Goal: Information Seeking & Learning: Find specific fact

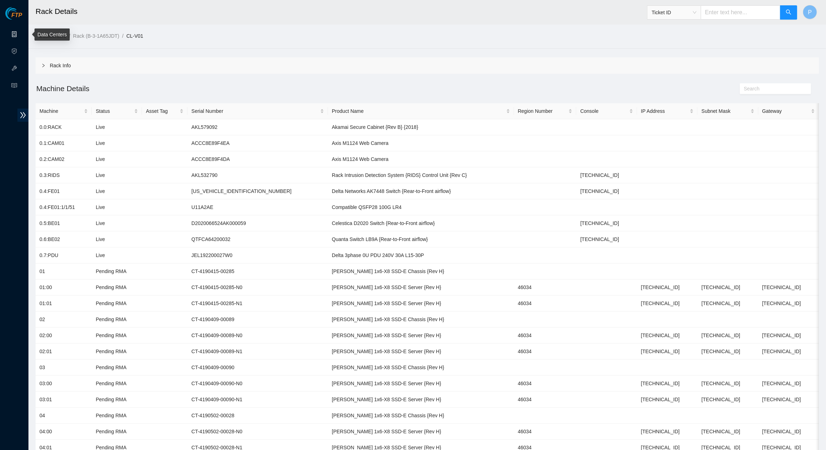
click at [21, 34] on link "Data Centers" at bounding box center [35, 35] width 29 height 6
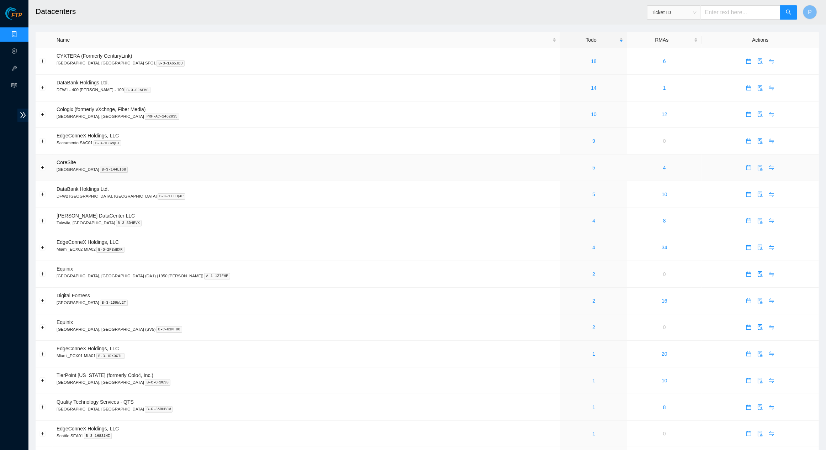
click at [592, 165] on link "5" at bounding box center [593, 168] width 3 height 6
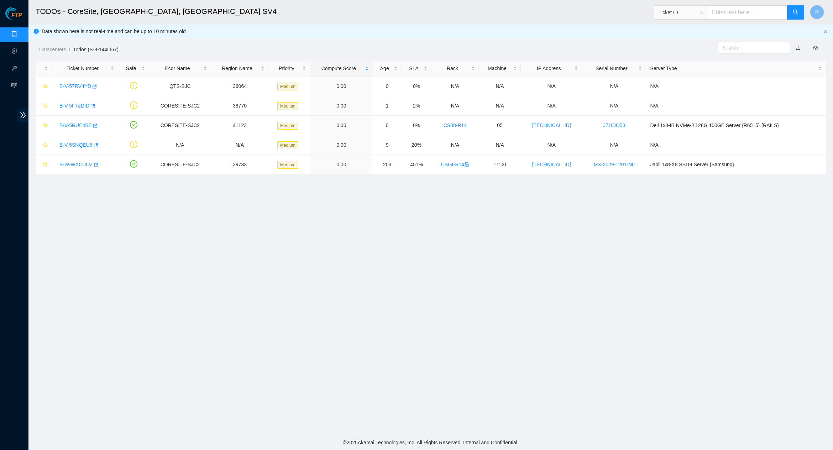
click at [797, 45] on link "button" at bounding box center [797, 48] width 5 height 6
click at [79, 84] on link "B-V-57RV4YD" at bounding box center [75, 86] width 32 height 6
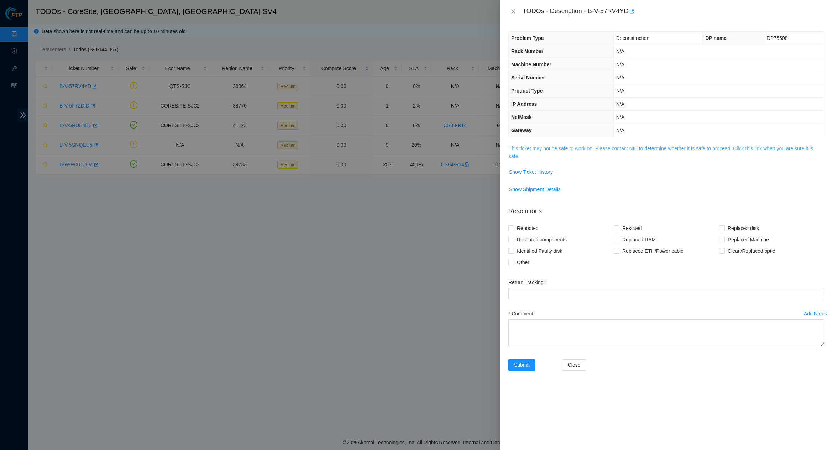
click at [549, 147] on link "This ticket may not be safe to work on. Please contact NIE to determine whether…" at bounding box center [660, 153] width 304 height 14
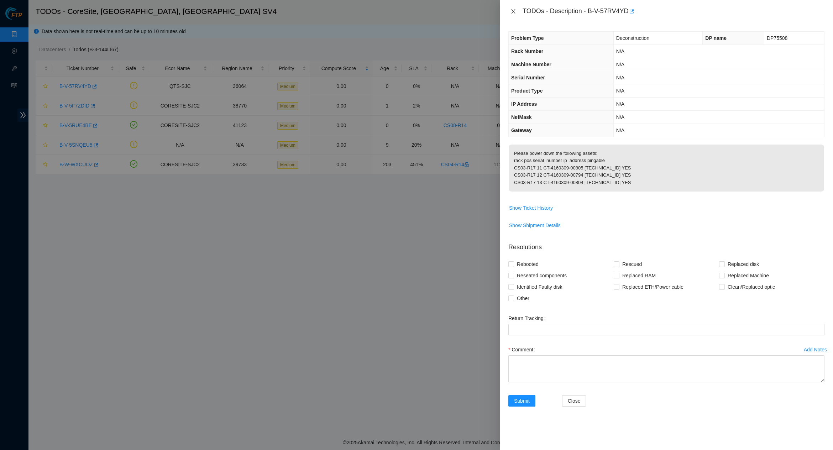
click at [515, 12] on icon "close" at bounding box center [513, 12] width 6 height 6
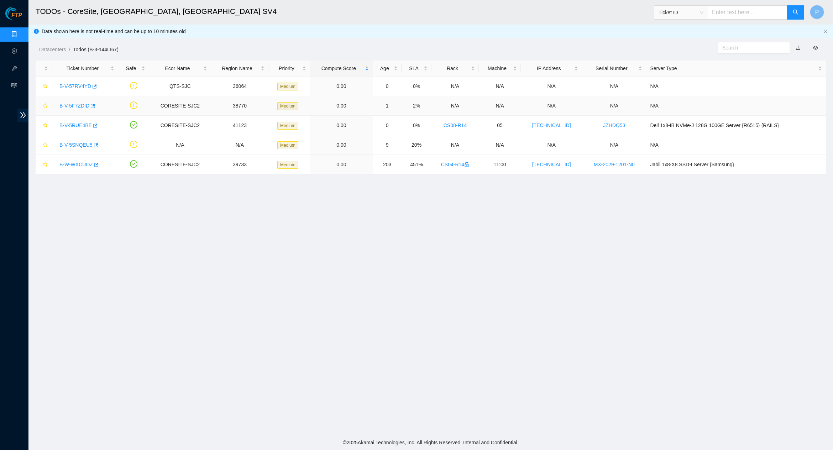
click at [73, 105] on link "B-V-5F7ZDID" at bounding box center [74, 106] width 30 height 6
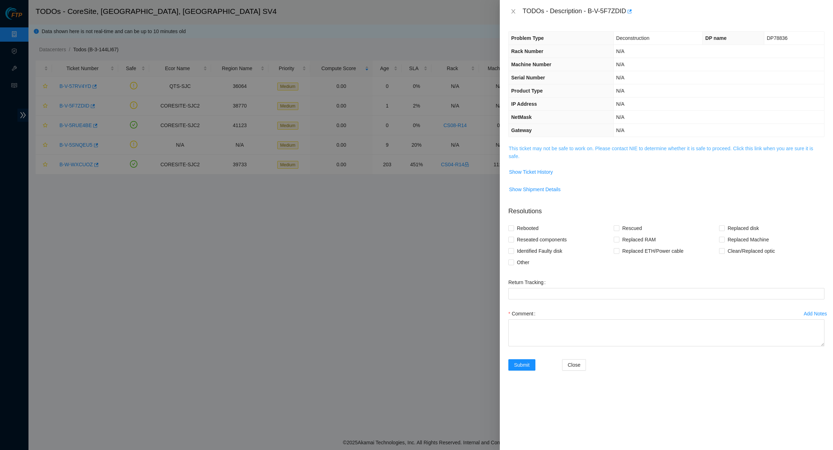
click at [565, 146] on link "This ticket may not be safe to work on. Please contact NIE to determine whether…" at bounding box center [660, 153] width 304 height 14
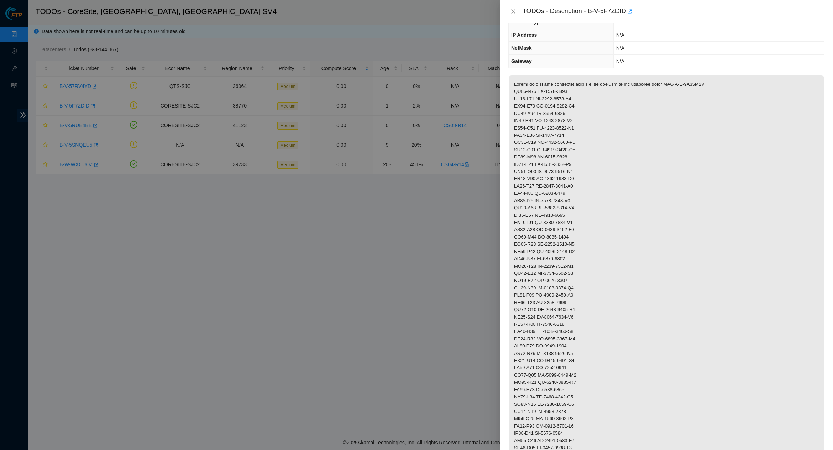
scroll to position [207, 0]
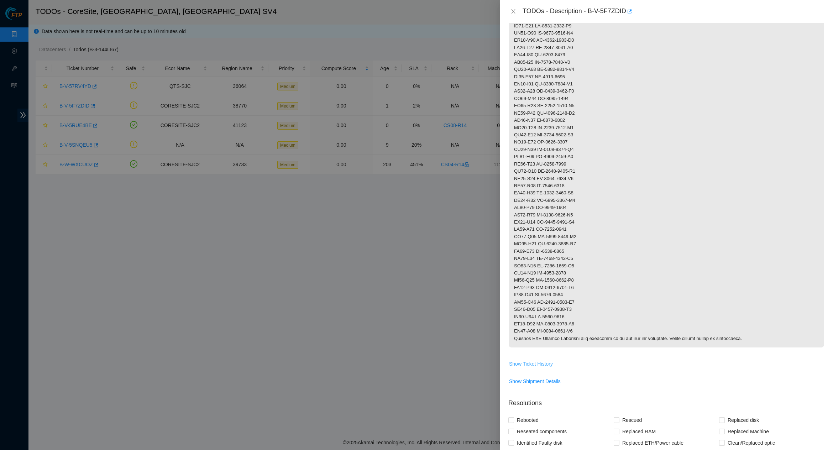
click at [540, 360] on span "Show Ticket History" at bounding box center [531, 364] width 44 height 8
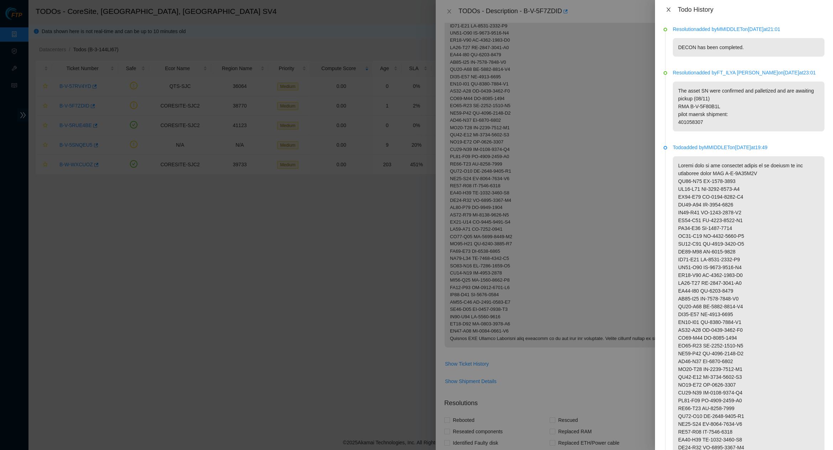
click at [668, 7] on icon "close" at bounding box center [668, 10] width 6 height 6
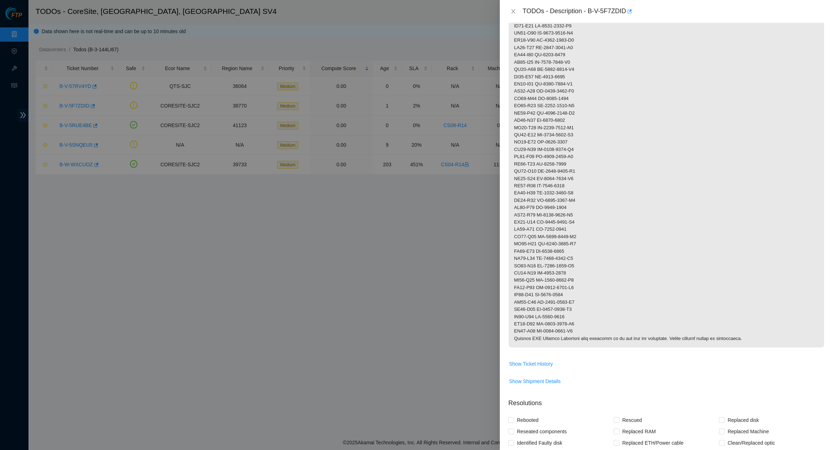
scroll to position [325, 0]
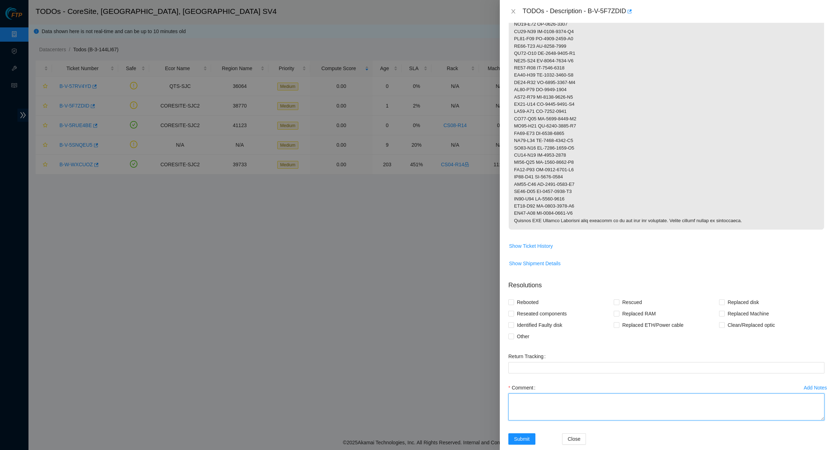
click at [577, 393] on textarea "Comment" at bounding box center [666, 406] width 316 height 27
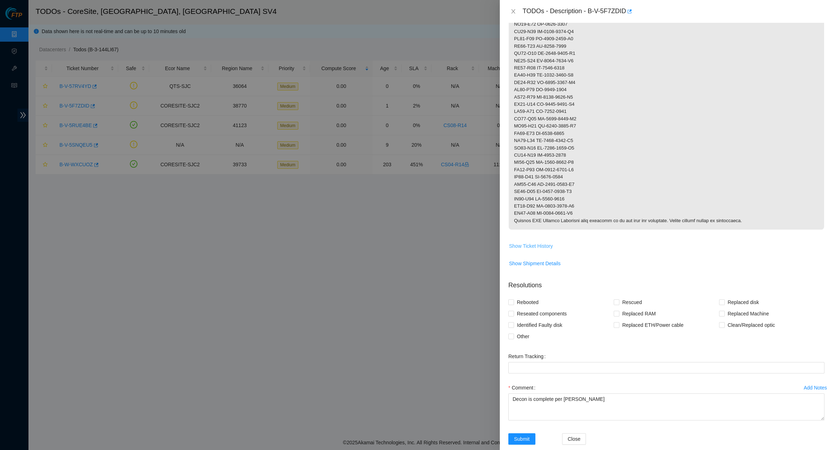
click at [528, 242] on span "Show Ticket History" at bounding box center [531, 246] width 44 height 8
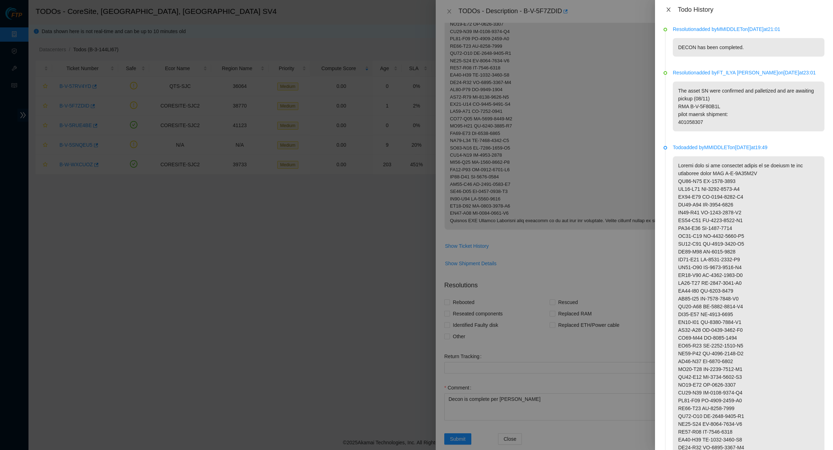
click at [667, 6] on button "Close" at bounding box center [668, 9] width 10 height 7
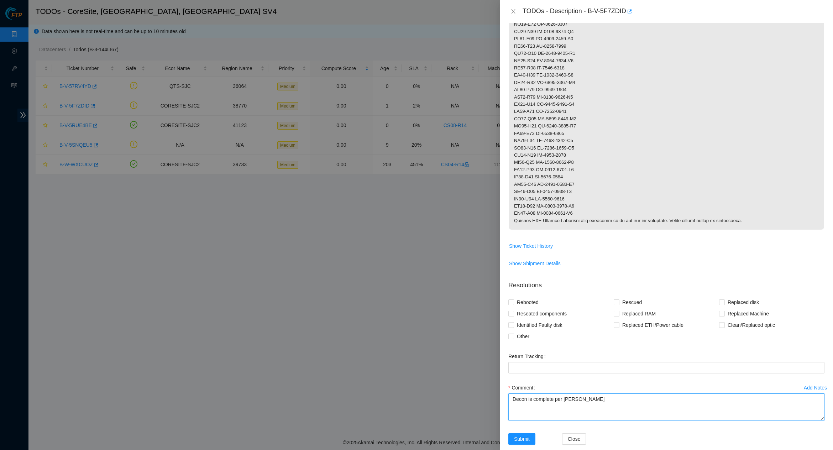
click at [610, 393] on textarea "Decon is complete per [PERSON_NAME]" at bounding box center [666, 406] width 316 height 27
type textarea "Decon is complete per [PERSON_NAME]"
click at [525, 435] on span "Submit" at bounding box center [522, 439] width 16 height 8
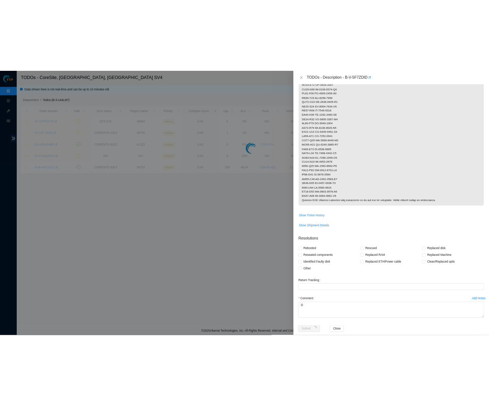
scroll to position [0, 0]
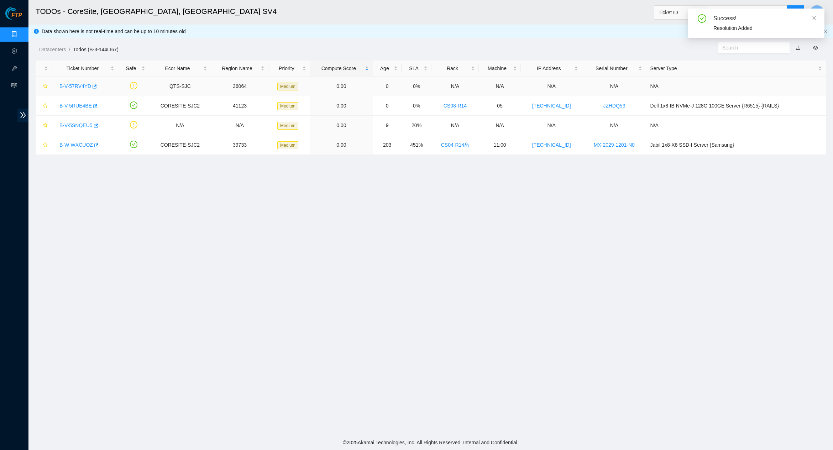
click at [77, 85] on link "B-V-57RV4YD" at bounding box center [75, 86] width 32 height 6
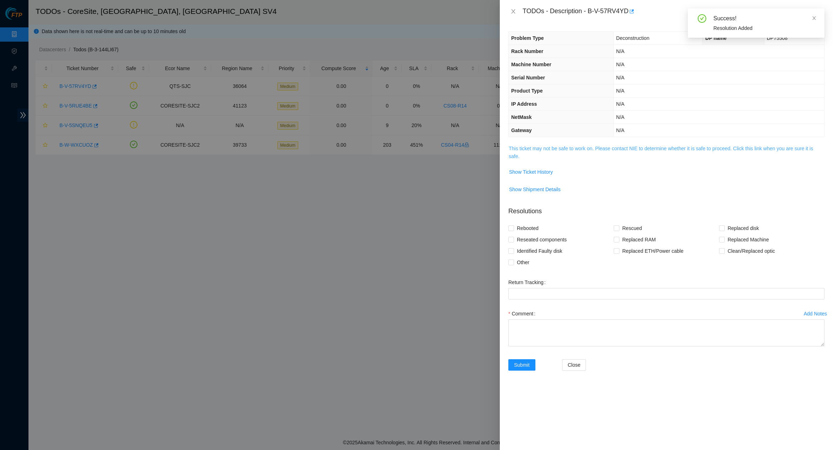
click at [618, 146] on link "This ticket may not be safe to work on. Please contact NIE to determine whether…" at bounding box center [660, 153] width 304 height 14
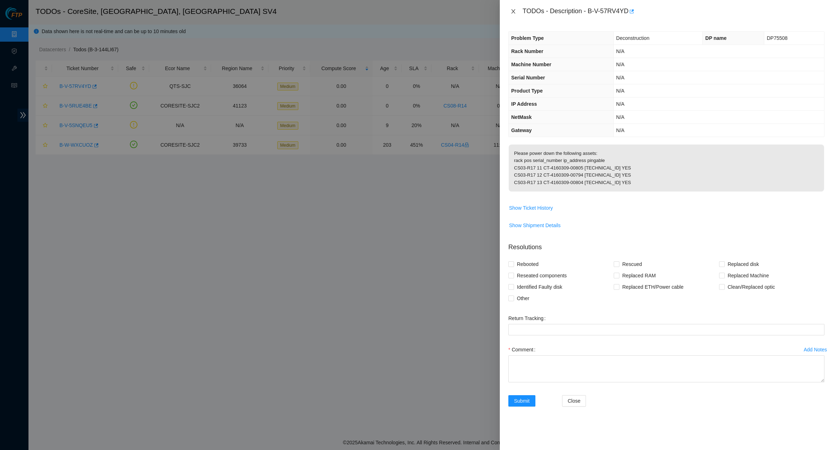
click at [512, 10] on icon "close" at bounding box center [513, 12] width 6 height 6
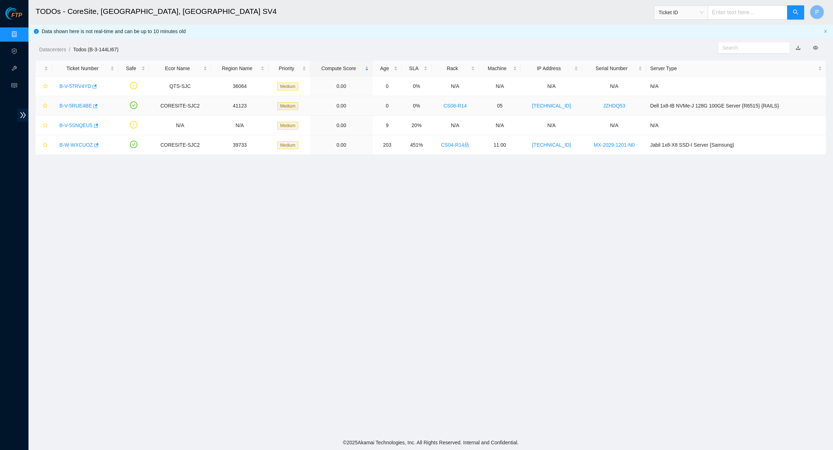
click at [70, 104] on link "B-V-5RUE4BE" at bounding box center [75, 106] width 32 height 6
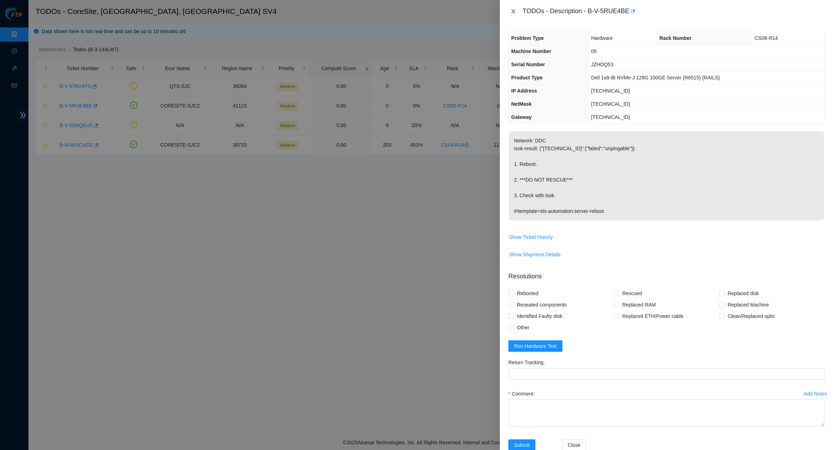
click at [516, 8] on button "Close" at bounding box center [513, 11] width 10 height 7
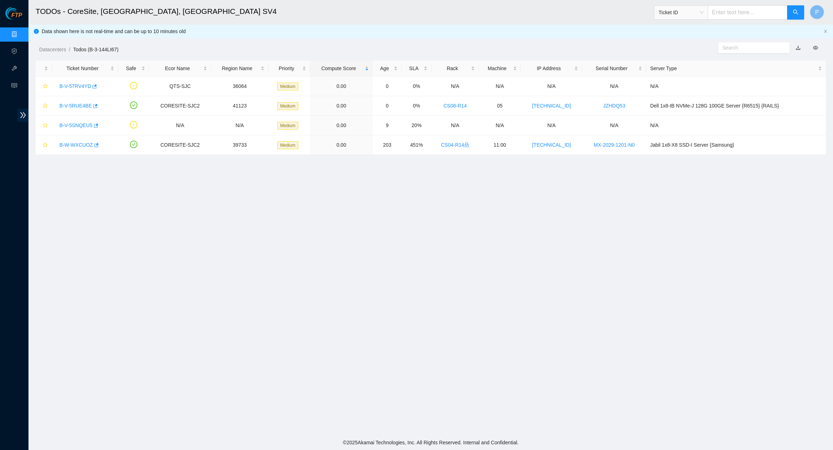
click at [825, 28] on div "Data shown here is not real-time and can be up to 10 minutes old" at bounding box center [430, 32] width 804 height 14
click at [824, 29] on icon "close" at bounding box center [825, 31] width 4 height 4
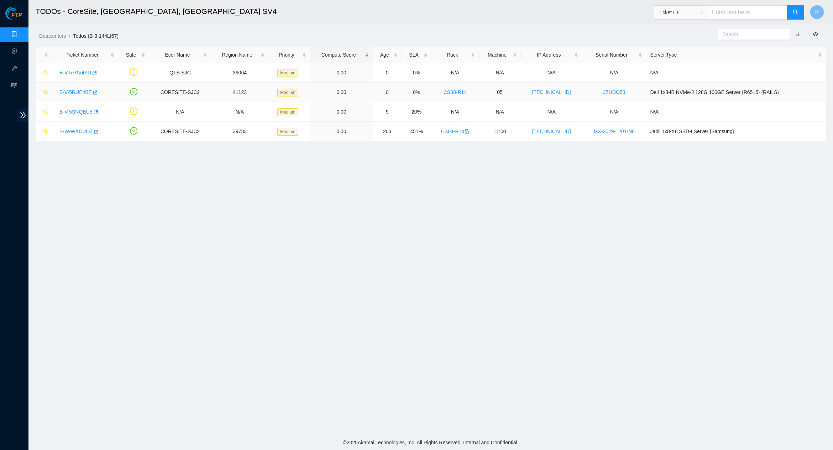
click at [81, 91] on link "B-V-5RUE4BE" at bounding box center [75, 92] width 32 height 6
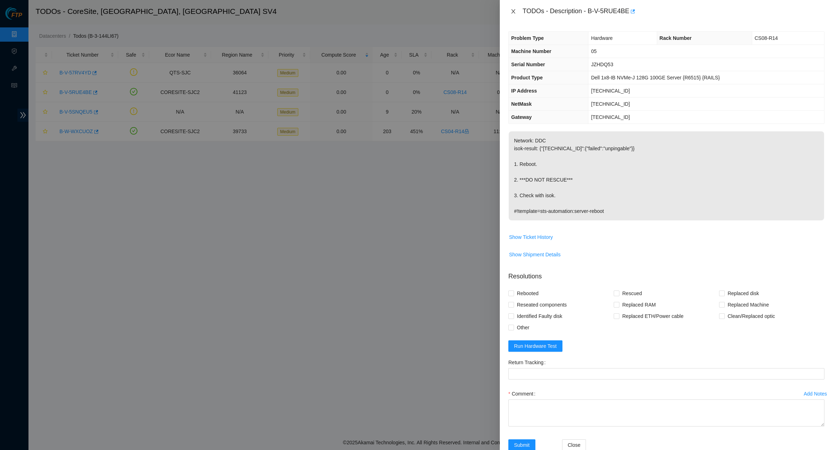
click at [509, 10] on button "Close" at bounding box center [513, 11] width 10 height 7
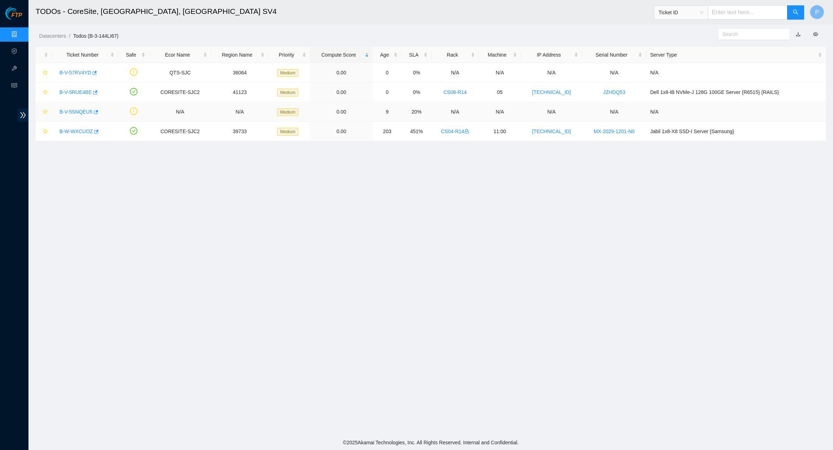
click at [68, 109] on link "B-V-5SNQEU5" at bounding box center [75, 112] width 33 height 6
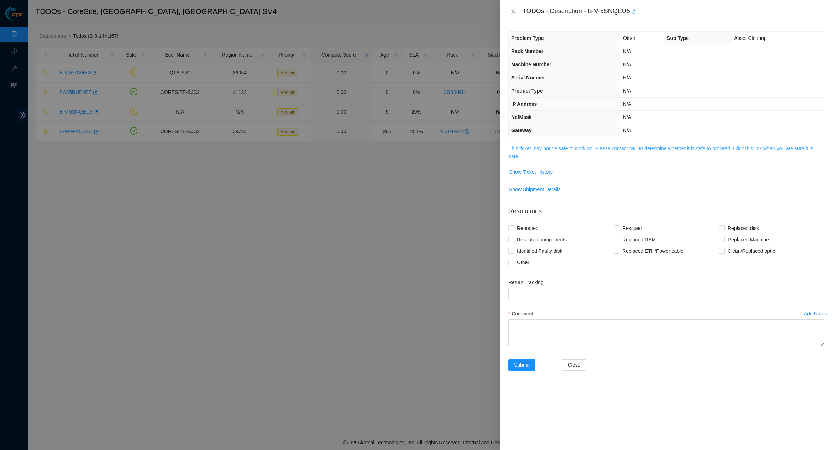
click at [568, 146] on link "This ticket may not be safe to work on. Please contact NIE to determine whether…" at bounding box center [660, 153] width 304 height 14
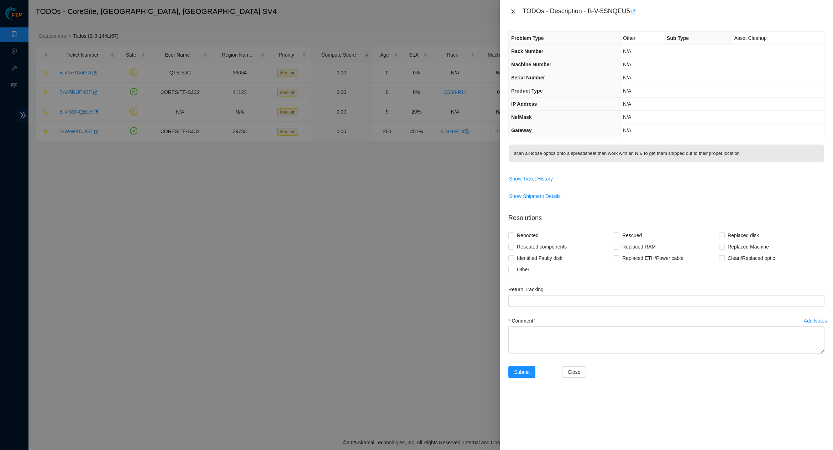
click at [513, 10] on icon "close" at bounding box center [513, 11] width 4 height 4
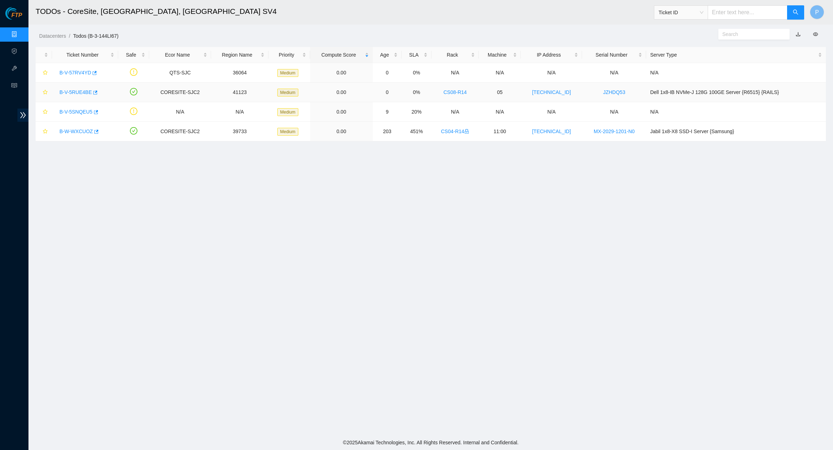
click at [75, 93] on link "B-V-5RUE4BE" at bounding box center [75, 92] width 32 height 6
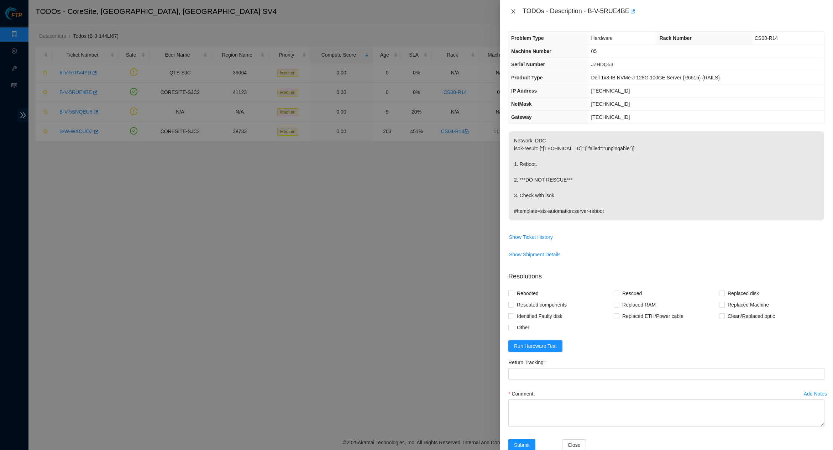
click at [515, 10] on icon "close" at bounding box center [513, 12] width 6 height 6
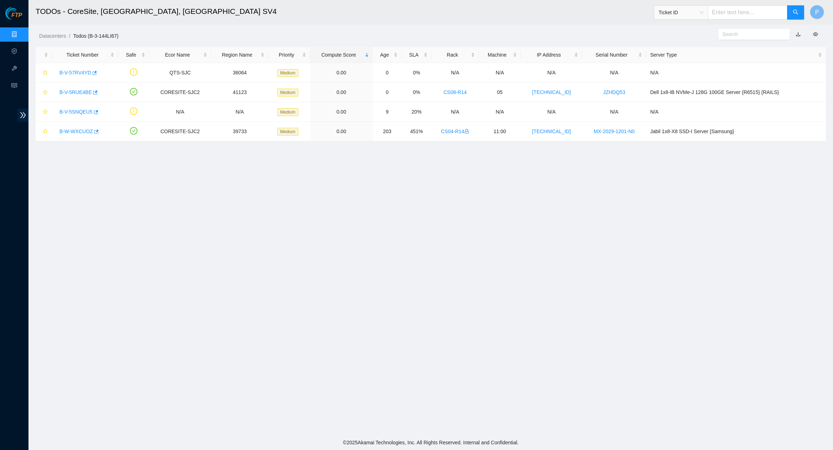
click at [21, 32] on link "Data Centers" at bounding box center [35, 35] width 29 height 6
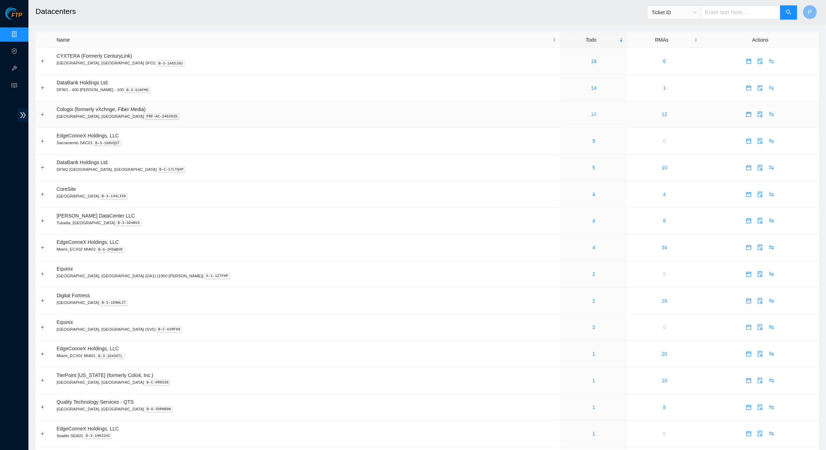
click at [591, 111] on link "10" at bounding box center [594, 114] width 6 height 6
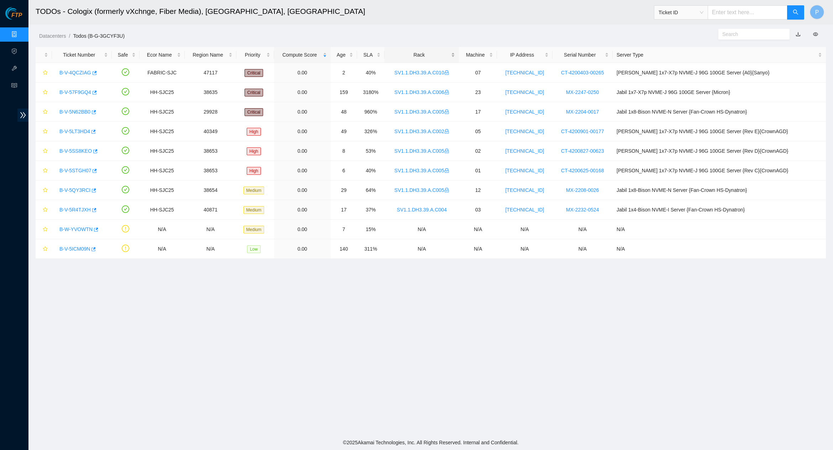
click at [442, 59] on div "Rack" at bounding box center [421, 55] width 67 height 8
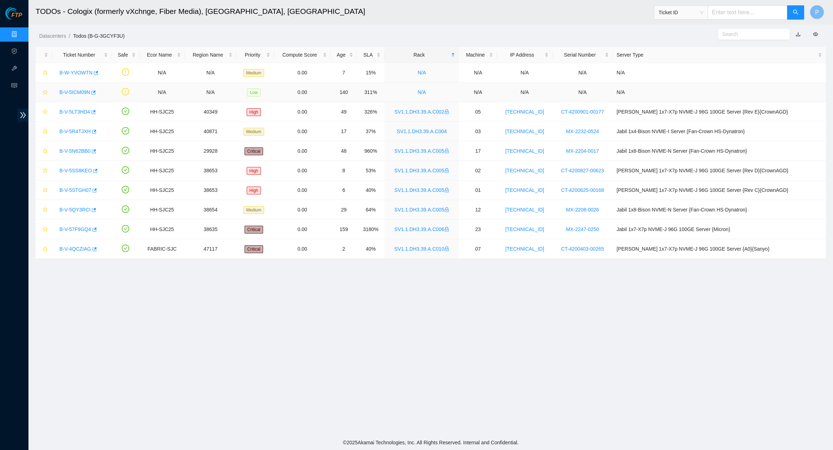
click at [72, 89] on link "B-V-5ICM09N" at bounding box center [74, 92] width 31 height 6
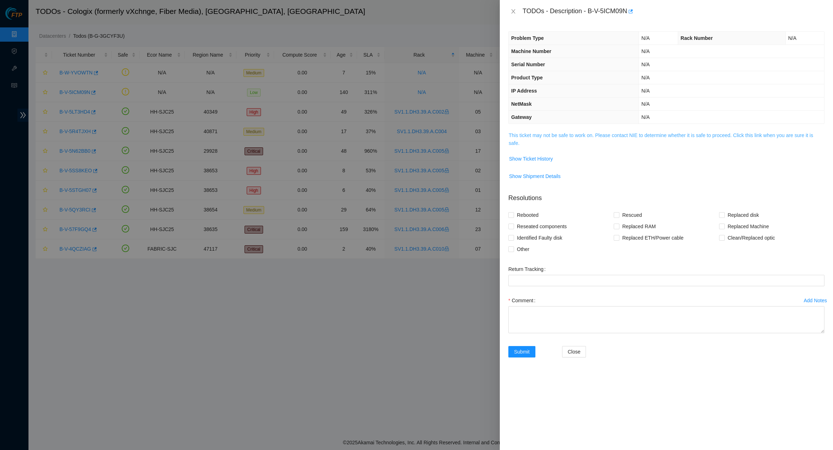
click at [577, 133] on link "This ticket may not be safe to work on. Please contact NIE to determine whether…" at bounding box center [660, 139] width 304 height 14
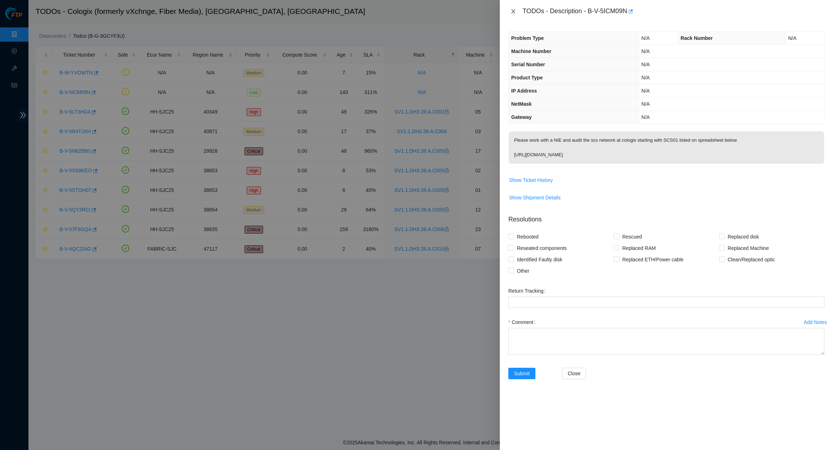
click at [512, 9] on icon "close" at bounding box center [513, 12] width 6 height 6
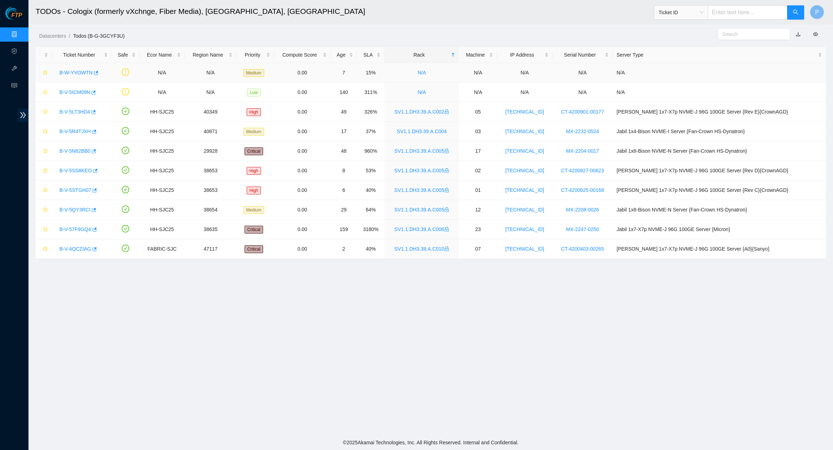
click at [77, 72] on link "B-W-YVOWTN" at bounding box center [75, 73] width 33 height 6
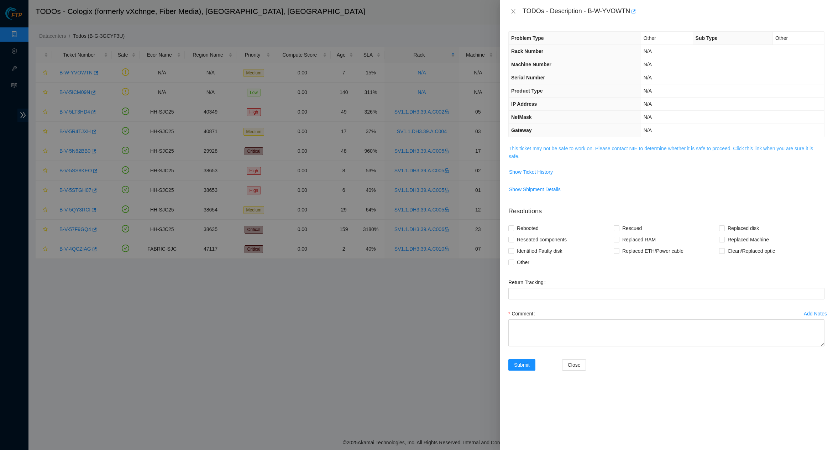
click at [613, 146] on link "This ticket may not be safe to work on. Please contact NIE to determine whether…" at bounding box center [660, 153] width 304 height 14
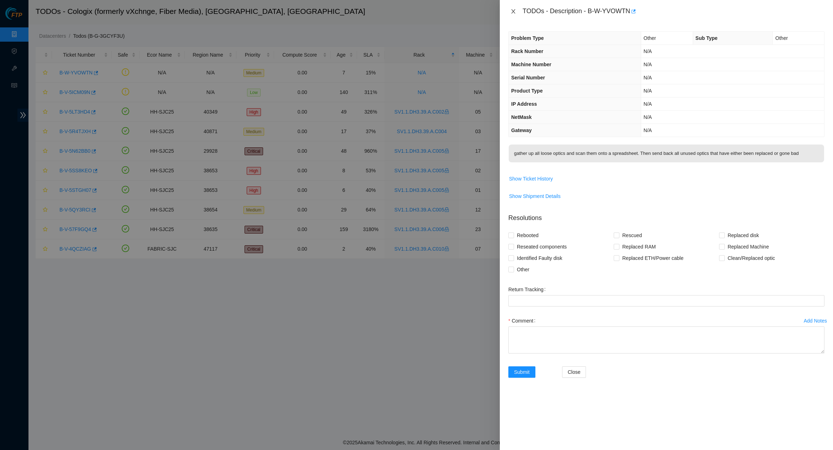
click at [517, 8] on button "Close" at bounding box center [513, 11] width 10 height 7
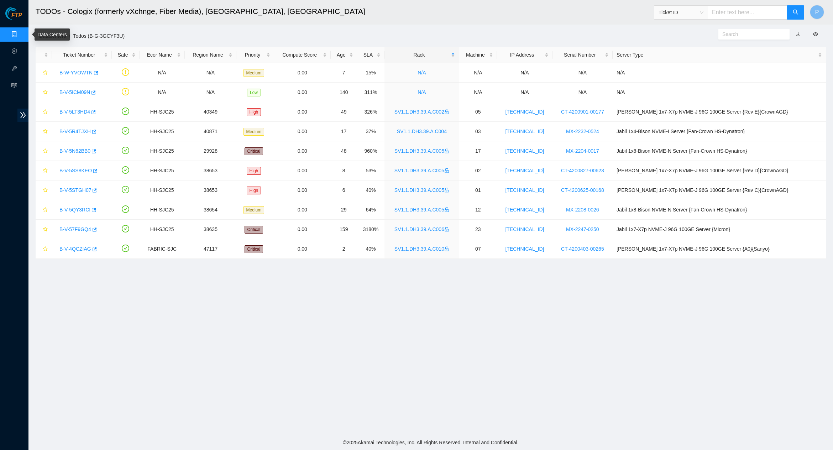
click at [21, 32] on link "Data Centers" at bounding box center [35, 35] width 29 height 6
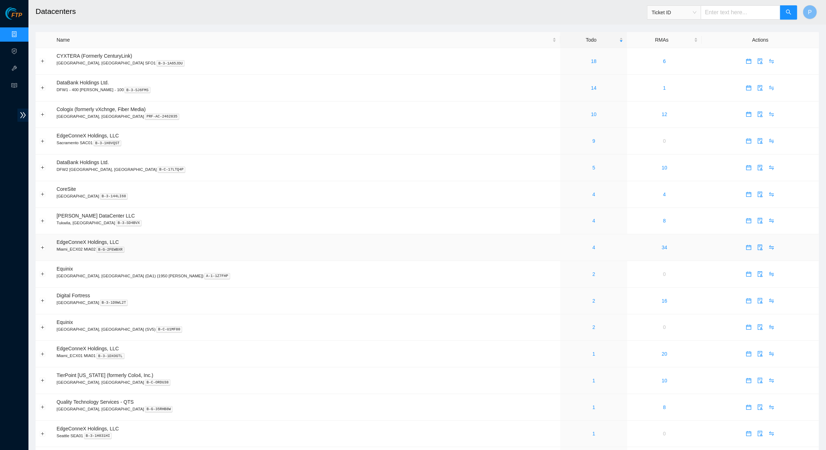
click at [437, 238] on td "EdgeConneX Holdings, LLC Miami_ECX02 MIA02 B-G-2FEWBXR" at bounding box center [307, 247] width 508 height 27
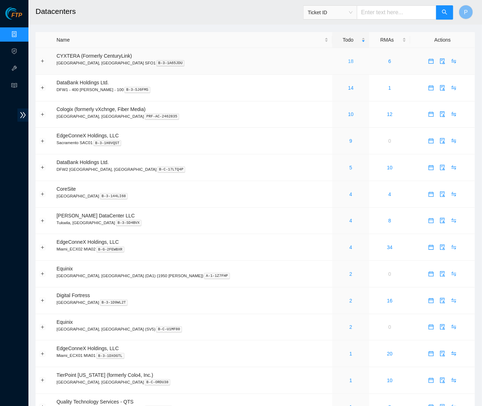
click at [348, 58] on link "18" at bounding box center [351, 61] width 6 height 6
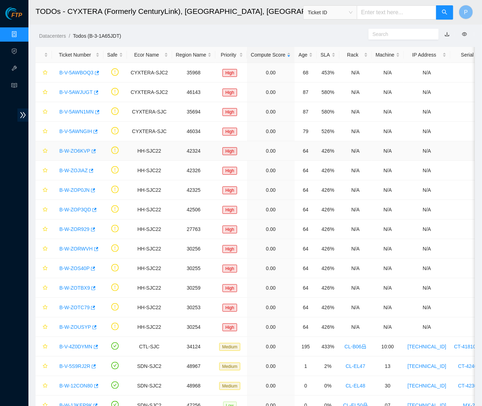
click at [78, 148] on link "B-W-ZO6KVP" at bounding box center [74, 151] width 31 height 6
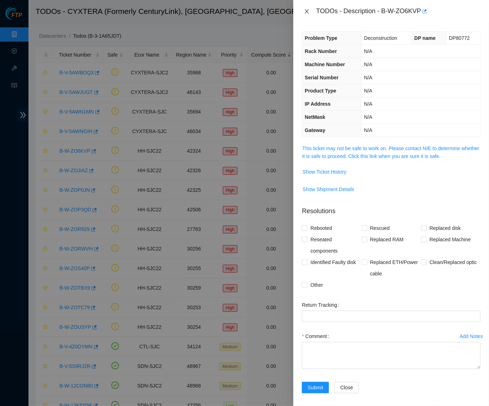
click at [305, 11] on icon "close" at bounding box center [307, 12] width 6 height 6
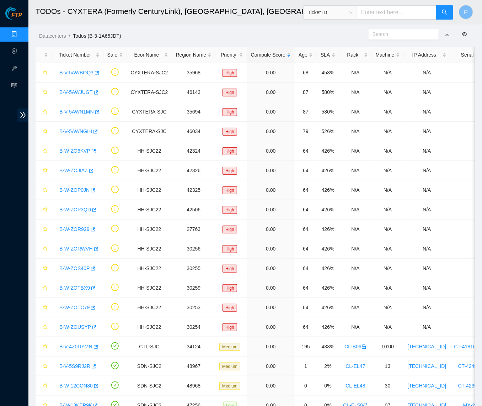
click at [81, 148] on link "B-W-ZO6KVP" at bounding box center [74, 151] width 31 height 6
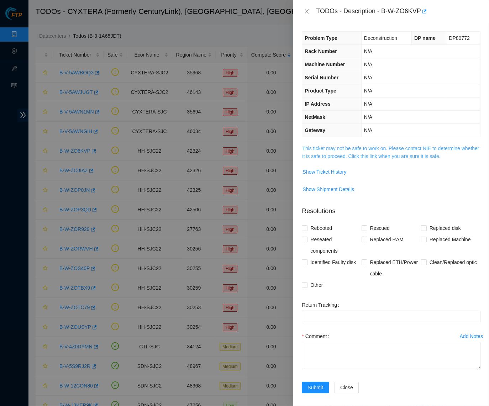
click at [337, 152] on link "This ticket may not be safe to work on. Please contact NIE to determine whether…" at bounding box center [390, 153] width 177 height 14
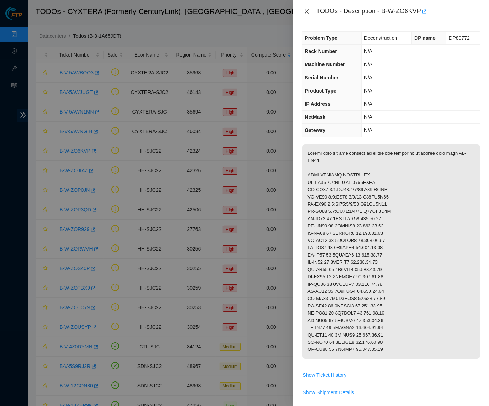
click at [305, 14] on button "Close" at bounding box center [307, 11] width 10 height 7
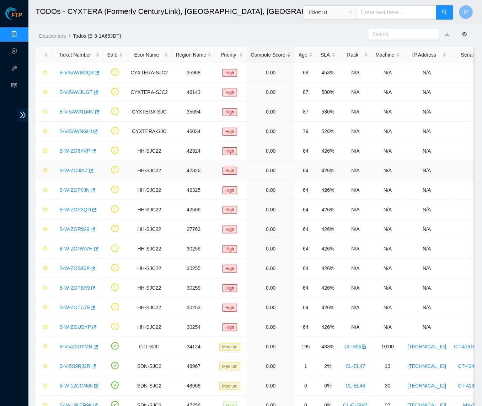
click at [80, 168] on link "B-W-ZOJIAZ" at bounding box center [73, 171] width 28 height 6
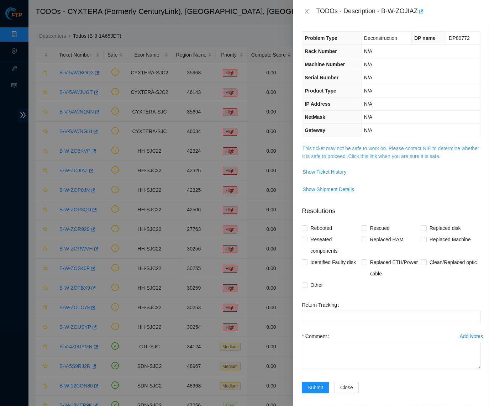
click at [354, 154] on link "This ticket may not be safe to work on. Please contact NIE to determine whether…" at bounding box center [390, 153] width 177 height 14
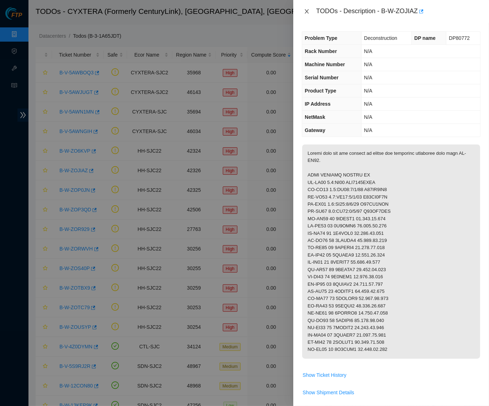
click at [306, 11] on icon "close" at bounding box center [307, 12] width 6 height 6
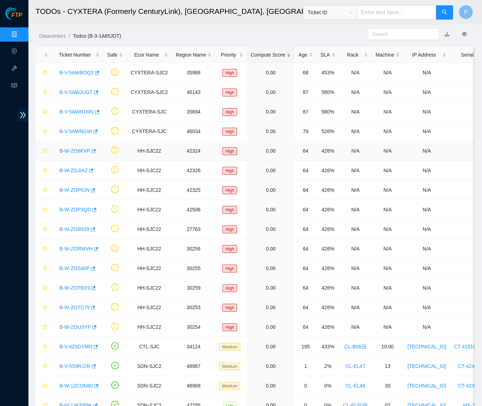
click at [76, 150] on link "B-W-ZO6KVP" at bounding box center [74, 151] width 31 height 6
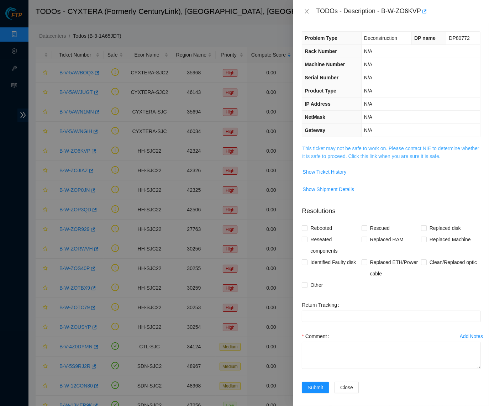
click at [343, 151] on link "This ticket may not be safe to work on. Please contact NIE to determine whether…" at bounding box center [390, 153] width 177 height 14
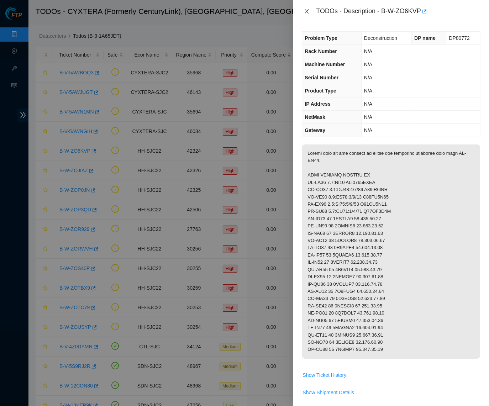
click at [310, 13] on button "Close" at bounding box center [307, 11] width 10 height 7
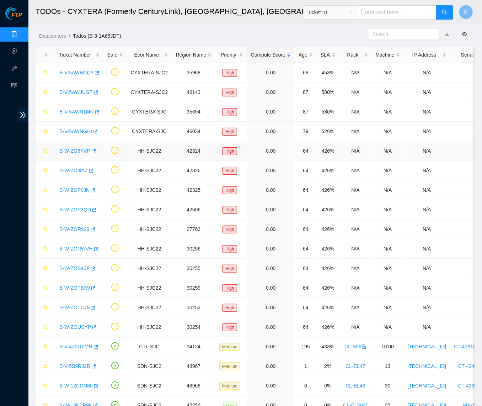
click at [80, 152] on link "B-W-ZO6KVP" at bounding box center [74, 151] width 31 height 6
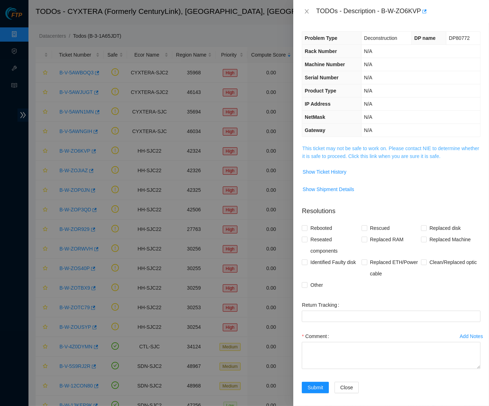
click at [367, 148] on link "This ticket may not be safe to work on. Please contact NIE to determine whether…" at bounding box center [390, 153] width 177 height 14
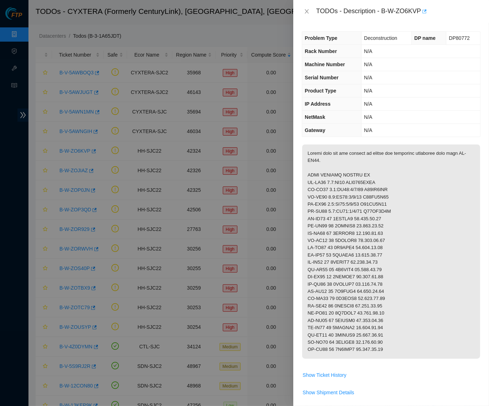
click at [426, 9] on icon "button" at bounding box center [423, 11] width 5 height 5
click at [305, 12] on icon "close" at bounding box center [307, 12] width 6 height 6
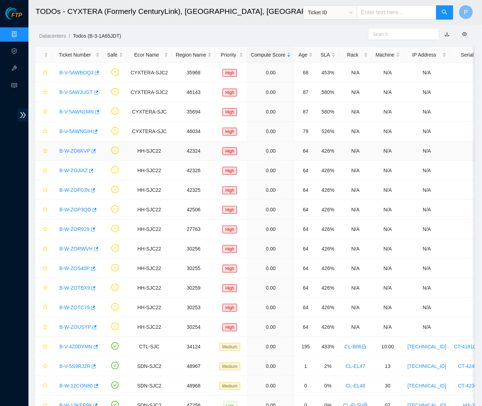
click at [84, 148] on link "B-W-ZO6KVP" at bounding box center [74, 151] width 31 height 6
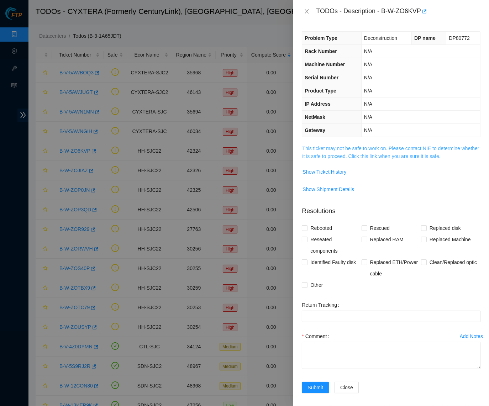
click at [343, 155] on link "This ticket may not be safe to work on. Please contact NIE to determine whether…" at bounding box center [390, 153] width 177 height 14
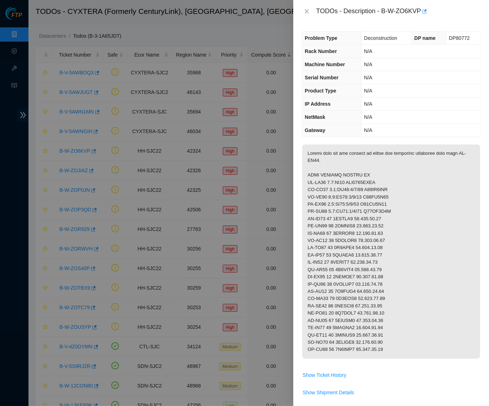
click at [353, 242] on p at bounding box center [391, 251] width 178 height 214
drag, startPoint x: 329, startPoint y: 179, endPoint x: 347, endPoint y: 179, distance: 18.5
click at [347, 179] on p at bounding box center [391, 251] width 178 height 214
copy p "0.1:FE11"
drag, startPoint x: 350, startPoint y: 178, endPoint x: 397, endPoint y: 179, distance: 47.0
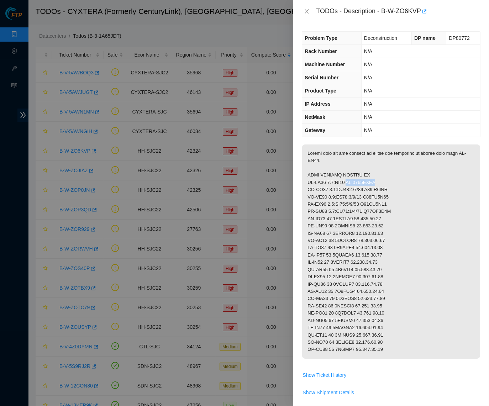
click at [397, 179] on p at bounding box center [391, 251] width 178 height 214
copy p "AAA2034AABN"
drag, startPoint x: 329, startPoint y: 187, endPoint x: 364, endPoint y: 185, distance: 34.9
click at [364, 185] on p at bounding box center [391, 251] width 178 height 214
copy p "0.1:FE11:1/1/60"
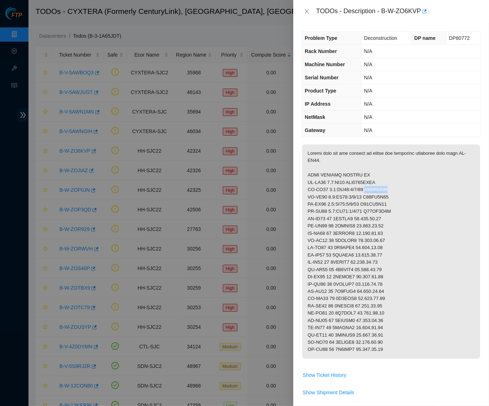
drag, startPoint x: 367, startPoint y: 186, endPoint x: 400, endPoint y: 184, distance: 32.9
click at [400, 184] on p at bounding box center [391, 251] width 178 height 214
copy p "S20KB0JCK"
drag, startPoint x: 328, startPoint y: 194, endPoint x: 364, endPoint y: 193, distance: 35.6
click at [364, 193] on p at bounding box center [391, 251] width 178 height 214
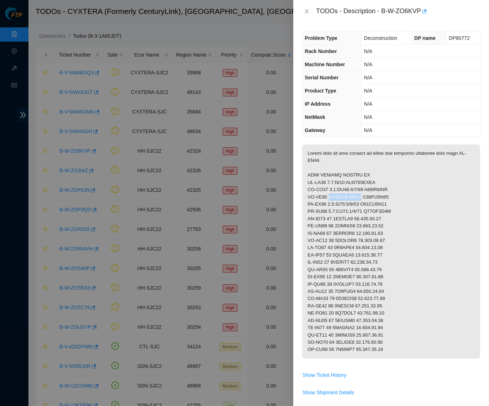
copy p "0.1:FE11:1/1/61"
drag, startPoint x: 366, startPoint y: 192, endPoint x: 373, endPoint y: 197, distance: 8.6
click at [395, 191] on p at bounding box center [391, 251] width 178 height 214
drag, startPoint x: 366, startPoint y: 193, endPoint x: 409, endPoint y: 190, distance: 42.8
click at [409, 190] on p at bounding box center [391, 251] width 178 height 214
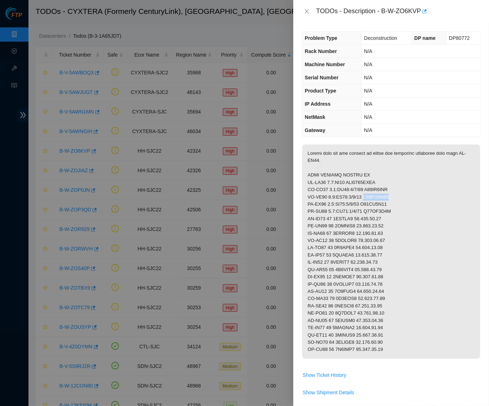
copy p "S20KB0J81"
drag, startPoint x: 329, startPoint y: 201, endPoint x: 363, endPoint y: 201, distance: 34.5
click at [363, 201] on p at bounding box center [391, 251] width 178 height 214
copy p "0.1:FE11:1/1/62"
drag, startPoint x: 366, startPoint y: 200, endPoint x: 401, endPoint y: 201, distance: 34.9
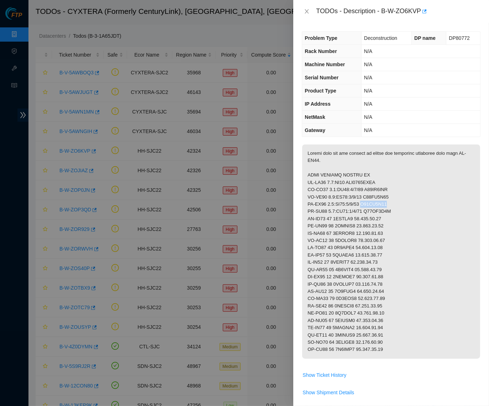
click at [401, 201] on p at bounding box center [391, 251] width 178 height 214
copy p "S20KB0J74"
drag, startPoint x: 366, startPoint y: 208, endPoint x: 395, endPoint y: 208, distance: 28.5
click at [395, 208] on p at bounding box center [391, 251] width 178 height 214
copy p "S20KB0J8C"
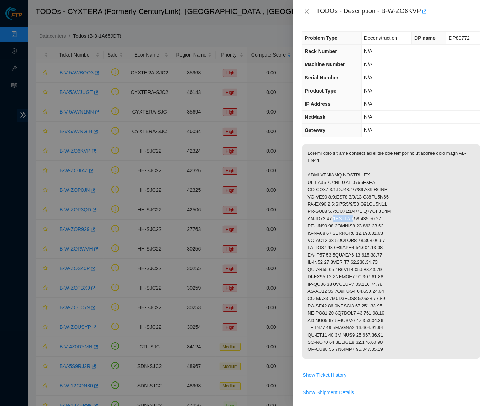
drag, startPoint x: 336, startPoint y: 214, endPoint x: 356, endPoint y: 214, distance: 19.9
click at [356, 214] on p at bounding box center [391, 251] width 178 height 214
copy p "5GTKZB3"
drag, startPoint x: 360, startPoint y: 214, endPoint x: 395, endPoint y: 214, distance: 34.9
click at [395, 214] on p at bounding box center [391, 251] width 178 height 214
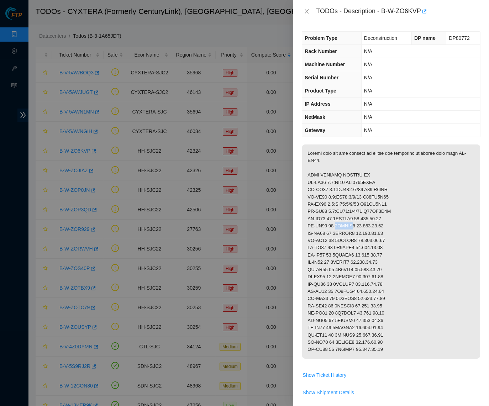
drag, startPoint x: 336, startPoint y: 222, endPoint x: 355, endPoint y: 222, distance: 19.6
click at [355, 222] on p at bounding box center [391, 251] width 178 height 214
click at [349, 221] on p at bounding box center [391, 251] width 178 height 214
drag, startPoint x: 337, startPoint y: 222, endPoint x: 356, endPoint y: 222, distance: 18.9
click at [356, 222] on p at bounding box center [391, 251] width 178 height 214
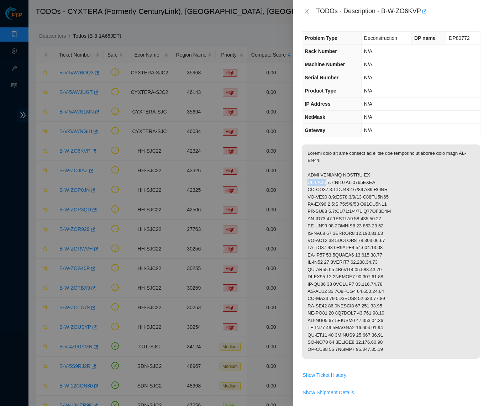
drag, startPoint x: 307, startPoint y: 179, endPoint x: 327, endPoint y: 180, distance: 19.2
click at [327, 180] on p at bounding box center [391, 251] width 178 height 214
click at [345, 229] on p at bounding box center [391, 251] width 178 height 214
drag, startPoint x: 359, startPoint y: 221, endPoint x: 383, endPoint y: 220, distance: 23.8
click at [388, 220] on p at bounding box center [391, 251] width 178 height 214
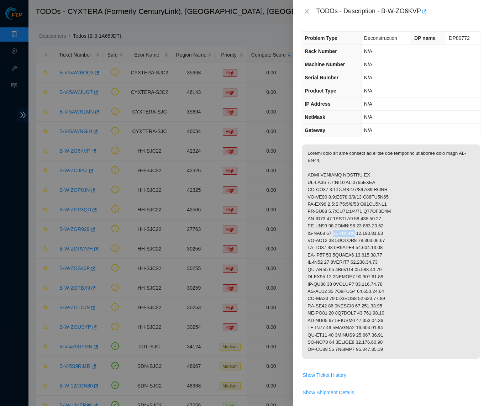
drag, startPoint x: 336, startPoint y: 228, endPoint x: 357, endPoint y: 228, distance: 21.3
click at [357, 228] on p at bounding box center [391, 251] width 178 height 214
drag, startPoint x: 360, startPoint y: 230, endPoint x: 388, endPoint y: 229, distance: 28.1
click at [392, 231] on p at bounding box center [391, 251] width 178 height 214
drag, startPoint x: 470, startPoint y: 212, endPoint x: 418, endPoint y: 231, distance: 55.7
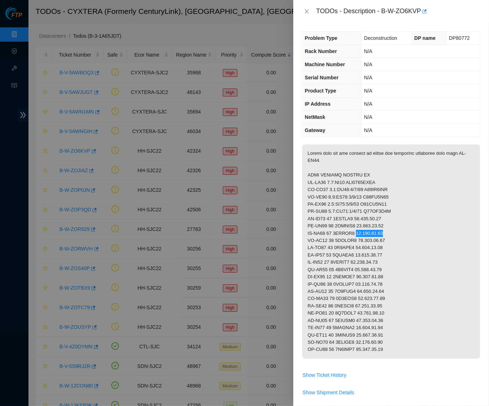
click at [418, 231] on p at bounding box center [391, 251] width 178 height 214
drag, startPoint x: 336, startPoint y: 235, endPoint x: 357, endPoint y: 236, distance: 21.0
click at [357, 236] on p at bounding box center [391, 251] width 178 height 214
drag, startPoint x: 359, startPoint y: 237, endPoint x: 388, endPoint y: 236, distance: 29.2
click at [388, 236] on p at bounding box center [391, 251] width 178 height 214
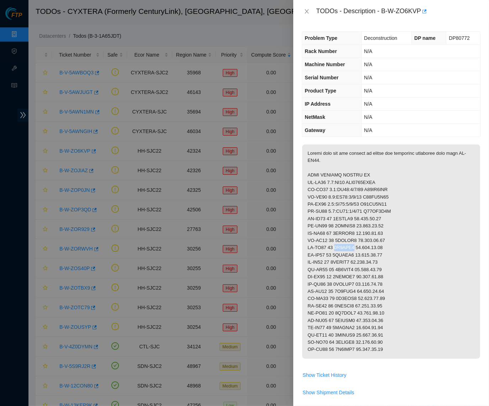
drag, startPoint x: 335, startPoint y: 241, endPoint x: 356, endPoint y: 244, distance: 21.2
click at [356, 244] on p at bounding box center [391, 251] width 178 height 214
drag, startPoint x: 359, startPoint y: 244, endPoint x: 393, endPoint y: 245, distance: 33.8
click at [393, 245] on p at bounding box center [391, 251] width 178 height 214
drag, startPoint x: 336, startPoint y: 250, endPoint x: 356, endPoint y: 251, distance: 20.3
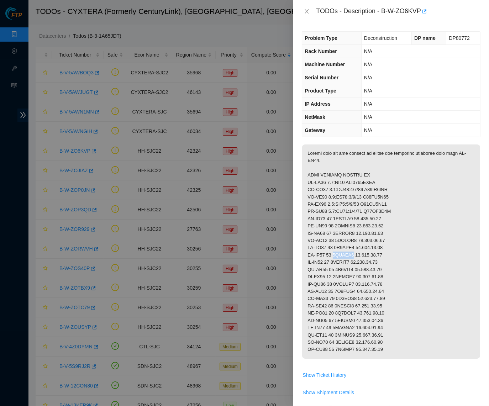
click at [356, 251] on p at bounding box center [391, 251] width 178 height 214
drag, startPoint x: 359, startPoint y: 250, endPoint x: 395, endPoint y: 249, distance: 35.2
click at [395, 249] on p at bounding box center [391, 251] width 178 height 214
drag, startPoint x: 336, startPoint y: 258, endPoint x: 359, endPoint y: 257, distance: 22.8
click at [359, 257] on p at bounding box center [391, 251] width 178 height 214
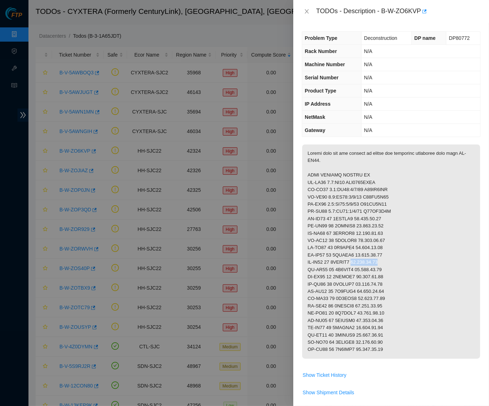
drag, startPoint x: 361, startPoint y: 257, endPoint x: 390, endPoint y: 257, distance: 29.2
click at [407, 258] on p at bounding box center [391, 251] width 178 height 214
drag, startPoint x: 336, startPoint y: 265, endPoint x: 356, endPoint y: 264, distance: 20.3
click at [356, 264] on p at bounding box center [391, 251] width 178 height 214
drag, startPoint x: 360, startPoint y: 264, endPoint x: 395, endPoint y: 263, distance: 35.3
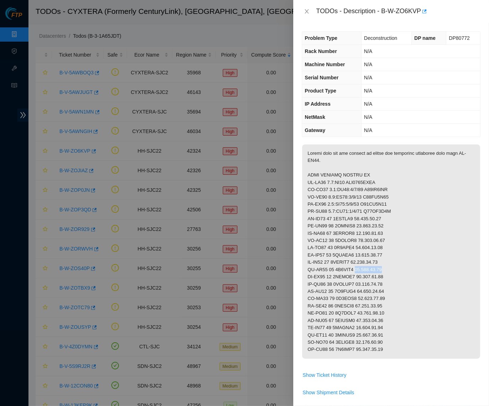
click at [395, 263] on p at bounding box center [391, 251] width 178 height 214
drag, startPoint x: 336, startPoint y: 272, endPoint x: 357, endPoint y: 272, distance: 21.0
click at [357, 272] on p at bounding box center [391, 251] width 178 height 214
drag, startPoint x: 337, startPoint y: 279, endPoint x: 358, endPoint y: 279, distance: 21.0
click at [358, 279] on p at bounding box center [391, 251] width 178 height 214
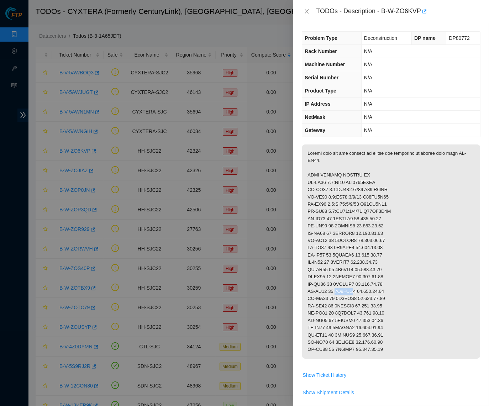
drag, startPoint x: 336, startPoint y: 287, endPoint x: 355, endPoint y: 287, distance: 19.6
click at [355, 287] on p at bounding box center [391, 251] width 178 height 214
click at [355, 286] on p at bounding box center [391, 251] width 178 height 214
drag, startPoint x: 338, startPoint y: 286, endPoint x: 356, endPoint y: 287, distance: 18.9
click at [356, 287] on p at bounding box center [391, 251] width 178 height 214
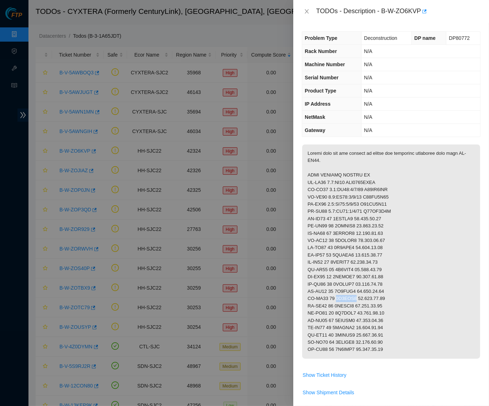
drag, startPoint x: 336, startPoint y: 294, endPoint x: 355, endPoint y: 293, distance: 19.2
click at [355, 293] on p at bounding box center [391, 251] width 178 height 214
click at [335, 300] on p at bounding box center [391, 251] width 178 height 214
drag, startPoint x: 336, startPoint y: 300, endPoint x: 356, endPoint y: 300, distance: 20.3
click at [356, 300] on p at bounding box center [391, 251] width 178 height 214
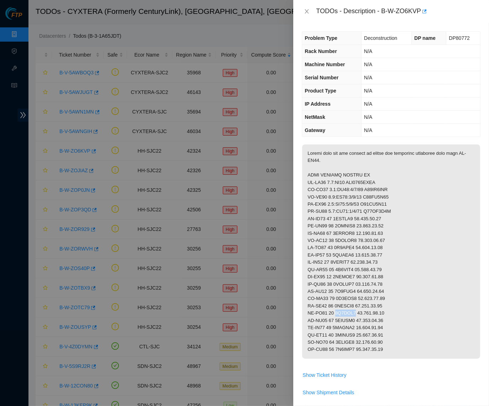
drag, startPoint x: 336, startPoint y: 307, endPoint x: 356, endPoint y: 307, distance: 20.3
click at [356, 307] on p at bounding box center [391, 251] width 178 height 214
drag, startPoint x: 337, startPoint y: 313, endPoint x: 357, endPoint y: 313, distance: 19.9
click at [357, 313] on p at bounding box center [391, 251] width 178 height 214
drag, startPoint x: 336, startPoint y: 321, endPoint x: 357, endPoint y: 321, distance: 20.6
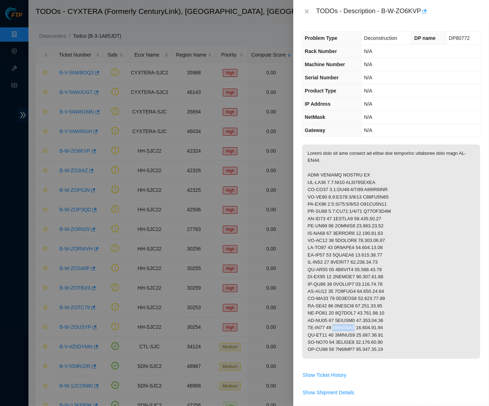
click at [357, 321] on p at bounding box center [391, 251] width 178 height 214
click at [335, 328] on p at bounding box center [391, 251] width 178 height 214
drag, startPoint x: 336, startPoint y: 328, endPoint x: 357, endPoint y: 328, distance: 20.6
click at [357, 328] on p at bounding box center [391, 251] width 178 height 214
drag, startPoint x: 336, startPoint y: 336, endPoint x: 356, endPoint y: 336, distance: 19.9
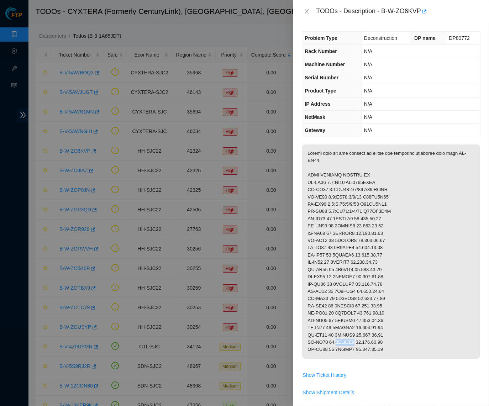
click at [356, 336] on p at bounding box center [391, 251] width 178 height 214
drag, startPoint x: 335, startPoint y: 343, endPoint x: 357, endPoint y: 343, distance: 21.3
click at [357, 343] on p at bounding box center [391, 251] width 178 height 214
click at [376, 170] on p at bounding box center [391, 251] width 178 height 214
click at [307, 13] on icon "close" at bounding box center [307, 12] width 6 height 6
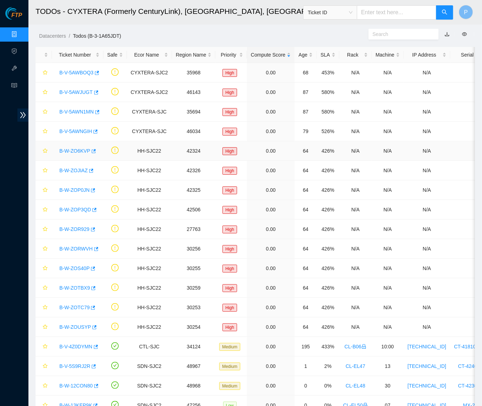
click at [72, 149] on link "B-W-ZO6KVP" at bounding box center [74, 151] width 31 height 6
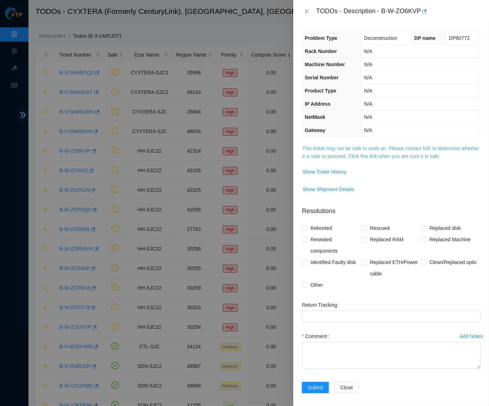
click at [385, 150] on link "This ticket may not be safe to work on. Please contact NIE to determine whether…" at bounding box center [390, 153] width 177 height 14
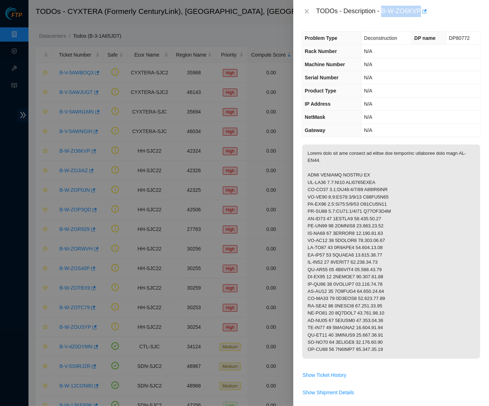
drag, startPoint x: 385, startPoint y: 9, endPoint x: 424, endPoint y: 9, distance: 38.8
click at [424, 9] on div "TODOs - Description - B-W-ZO6KVP" at bounding box center [398, 11] width 164 height 11
click at [380, 48] on td "N/A" at bounding box center [420, 51] width 119 height 13
click at [307, 14] on icon "close" at bounding box center [307, 12] width 6 height 6
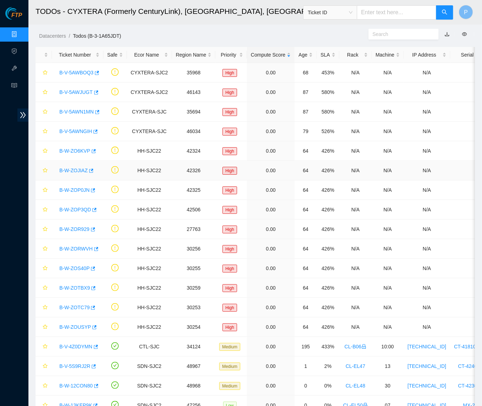
click at [76, 168] on link "B-W-ZOJIAZ" at bounding box center [73, 171] width 28 height 6
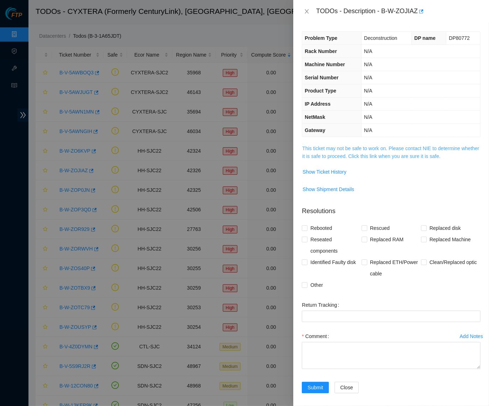
click at [374, 150] on link "This ticket may not be safe to work on. Please contact NIE to determine whether…" at bounding box center [390, 153] width 177 height 14
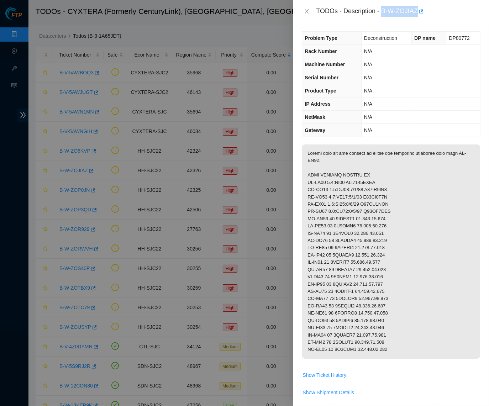
drag, startPoint x: 386, startPoint y: 10, endPoint x: 421, endPoint y: 10, distance: 35.6
click at [421, 10] on div "TODOs - Description - B-W-ZOJIAZ" at bounding box center [398, 11] width 164 height 11
click at [407, 17] on div "TODOs - Description - B-W-ZOJIAZ" at bounding box center [391, 11] width 196 height 23
click at [350, 28] on div "Problem Type Deconstruction DP name DP80772 Rack Number N/A Machine Number N/A …" at bounding box center [391, 214] width 196 height 383
click at [345, 158] on p at bounding box center [391, 251] width 178 height 214
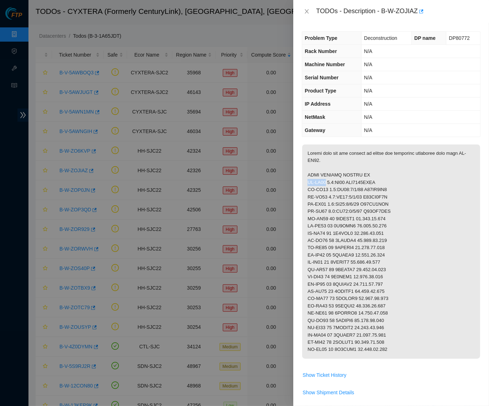
drag, startPoint x: 308, startPoint y: 179, endPoint x: 326, endPoint y: 179, distance: 17.8
click at [326, 179] on p at bounding box center [391, 251] width 178 height 214
click at [411, 227] on p at bounding box center [391, 251] width 178 height 214
click at [347, 128] on th "Gateway" at bounding box center [331, 130] width 59 height 13
drag, startPoint x: 329, startPoint y: 179, endPoint x: 347, endPoint y: 178, distance: 17.8
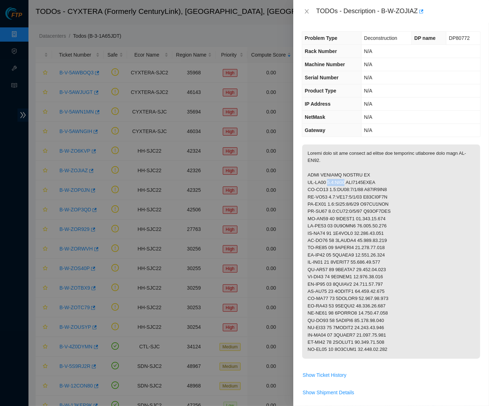
click at [348, 178] on p at bounding box center [391, 251] width 178 height 214
drag, startPoint x: 350, startPoint y: 180, endPoint x: 389, endPoint y: 180, distance: 38.4
click at [389, 180] on p at bounding box center [391, 251] width 178 height 214
drag, startPoint x: 329, startPoint y: 186, endPoint x: 364, endPoint y: 186, distance: 34.9
click at [364, 186] on p at bounding box center [391, 251] width 178 height 214
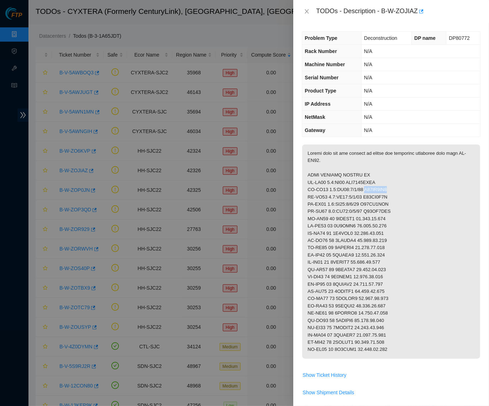
drag, startPoint x: 366, startPoint y: 186, endPoint x: 395, endPoint y: 186, distance: 28.5
click at [395, 186] on p at bounding box center [391, 251] width 178 height 214
drag, startPoint x: 366, startPoint y: 193, endPoint x: 400, endPoint y: 193, distance: 33.4
click at [400, 193] on p at bounding box center [391, 251] width 178 height 214
drag, startPoint x: 367, startPoint y: 201, endPoint x: 395, endPoint y: 201, distance: 27.8
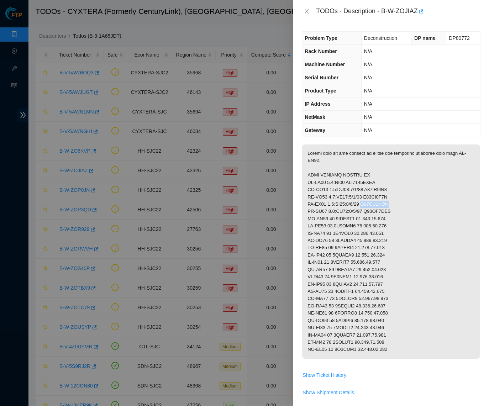
click at [395, 201] on p at bounding box center [391, 251] width 178 height 214
drag, startPoint x: 366, startPoint y: 207, endPoint x: 402, endPoint y: 207, distance: 35.2
click at [402, 207] on p at bounding box center [391, 251] width 178 height 214
drag, startPoint x: 335, startPoint y: 214, endPoint x: 358, endPoint y: 214, distance: 22.4
click at [358, 214] on p at bounding box center [391, 251] width 178 height 214
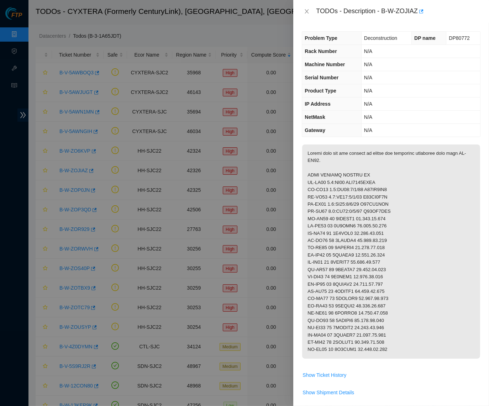
click at [404, 227] on p at bounding box center [391, 251] width 178 height 214
drag, startPoint x: 360, startPoint y: 215, endPoint x: 396, endPoint y: 215, distance: 35.9
click at [396, 215] on p at bounding box center [391, 251] width 178 height 214
drag, startPoint x: 335, startPoint y: 222, endPoint x: 357, endPoint y: 221, distance: 21.7
click at [357, 221] on p at bounding box center [391, 251] width 178 height 214
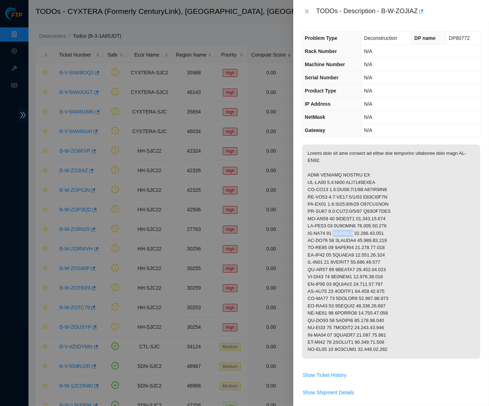
drag, startPoint x: 336, startPoint y: 229, endPoint x: 356, endPoint y: 228, distance: 20.6
click at [356, 228] on p at bounding box center [391, 251] width 178 height 214
click at [337, 237] on p at bounding box center [391, 251] width 178 height 214
drag, startPoint x: 337, startPoint y: 236, endPoint x: 356, endPoint y: 236, distance: 19.6
click at [356, 236] on p at bounding box center [391, 251] width 178 height 214
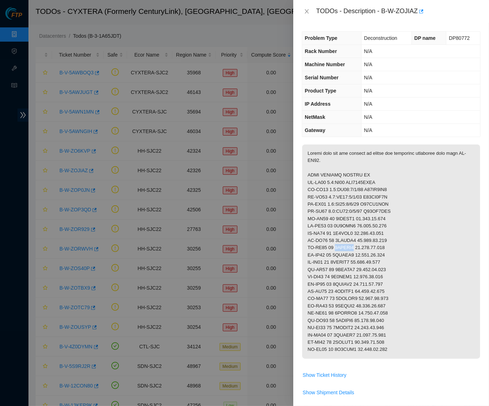
drag, startPoint x: 336, startPoint y: 243, endPoint x: 357, endPoint y: 243, distance: 21.0
click at [357, 243] on p at bounding box center [391, 251] width 178 height 214
drag, startPoint x: 336, startPoint y: 250, endPoint x: 357, endPoint y: 249, distance: 20.6
click at [357, 249] on p at bounding box center [391, 251] width 178 height 214
drag, startPoint x: 336, startPoint y: 259, endPoint x: 356, endPoint y: 259, distance: 20.3
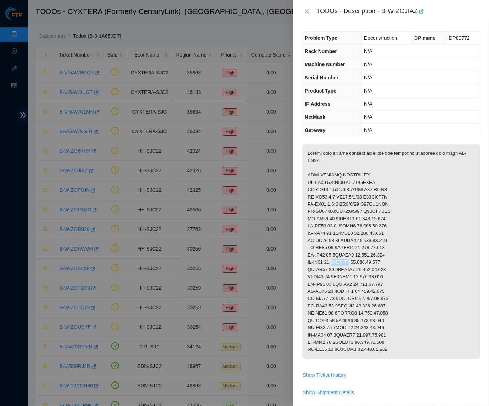
click at [356, 259] on p at bounding box center [391, 251] width 178 height 214
drag, startPoint x: 336, startPoint y: 264, endPoint x: 356, endPoint y: 264, distance: 20.6
click at [356, 264] on p at bounding box center [391, 251] width 178 height 214
drag, startPoint x: 336, startPoint y: 271, endPoint x: 359, endPoint y: 271, distance: 22.4
click at [359, 271] on p at bounding box center [391, 251] width 178 height 214
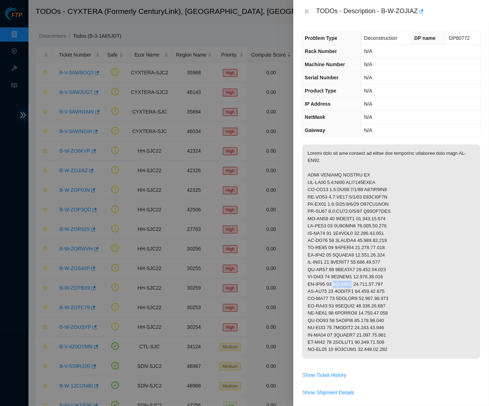
drag, startPoint x: 336, startPoint y: 279, endPoint x: 357, endPoint y: 279, distance: 21.0
click at [357, 279] on p at bounding box center [391, 251] width 178 height 214
drag, startPoint x: 336, startPoint y: 286, endPoint x: 358, endPoint y: 286, distance: 21.3
click at [358, 286] on p at bounding box center [391, 251] width 178 height 214
drag, startPoint x: 336, startPoint y: 293, endPoint x: 356, endPoint y: 293, distance: 19.9
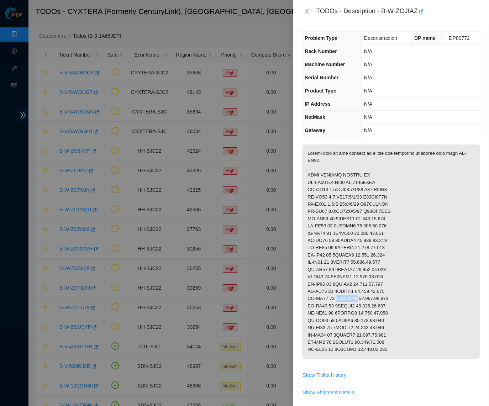
click at [356, 293] on p at bounding box center [391, 251] width 178 height 214
drag, startPoint x: 336, startPoint y: 301, endPoint x: 357, endPoint y: 301, distance: 21.3
click at [357, 301] on p at bounding box center [391, 251] width 178 height 214
drag, startPoint x: 336, startPoint y: 307, endPoint x: 357, endPoint y: 307, distance: 20.6
click at [357, 307] on p at bounding box center [391, 251] width 178 height 214
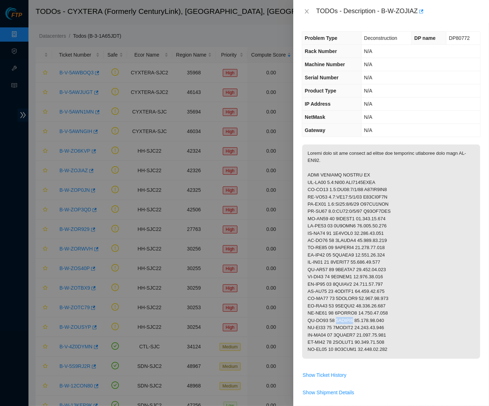
drag, startPoint x: 336, startPoint y: 315, endPoint x: 356, endPoint y: 315, distance: 19.9
click at [356, 315] on p at bounding box center [391, 251] width 178 height 214
drag, startPoint x: 335, startPoint y: 321, endPoint x: 359, endPoint y: 320, distance: 23.5
click at [359, 320] on p at bounding box center [391, 251] width 178 height 214
drag, startPoint x: 336, startPoint y: 329, endPoint x: 357, endPoint y: 329, distance: 21.0
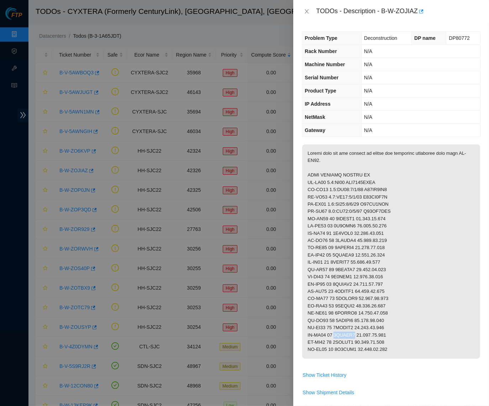
click at [357, 329] on p at bounding box center [391, 251] width 178 height 214
drag, startPoint x: 336, startPoint y: 336, endPoint x: 358, endPoint y: 336, distance: 21.3
click at [358, 336] on p at bounding box center [391, 251] width 178 height 214
drag, startPoint x: 337, startPoint y: 343, endPoint x: 356, endPoint y: 343, distance: 19.2
click at [356, 343] on p at bounding box center [391, 251] width 178 height 214
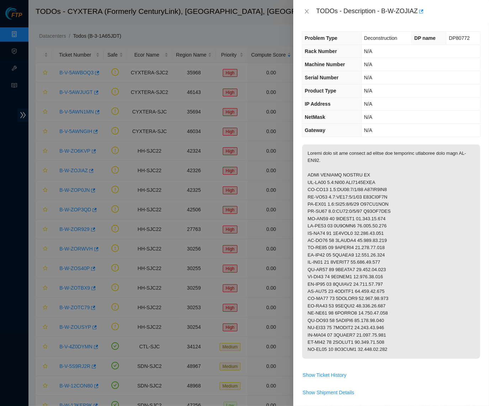
click at [391, 167] on p at bounding box center [391, 251] width 178 height 214
click at [306, 10] on icon "close" at bounding box center [307, 11] width 4 height 4
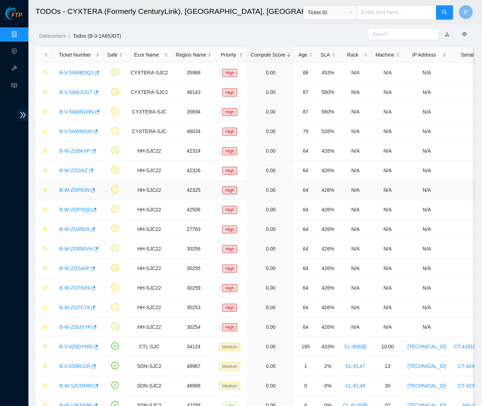
click at [76, 190] on link "B-W-ZOP0JN" at bounding box center [74, 190] width 30 height 6
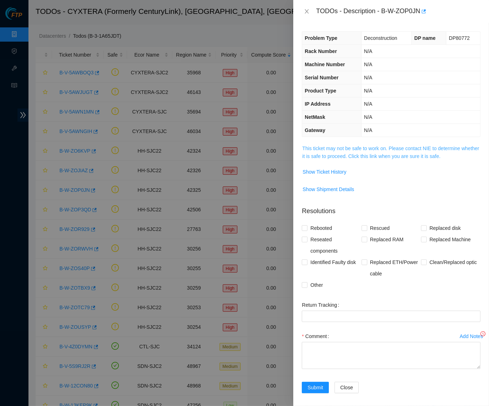
click at [348, 150] on link "This ticket may not be safe to work on. Please contact NIE to determine whether…" at bounding box center [390, 153] width 177 height 14
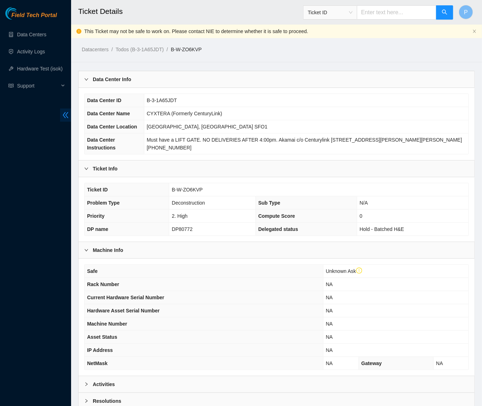
click at [65, 113] on icon "double-left" at bounding box center [65, 114] width 7 height 7
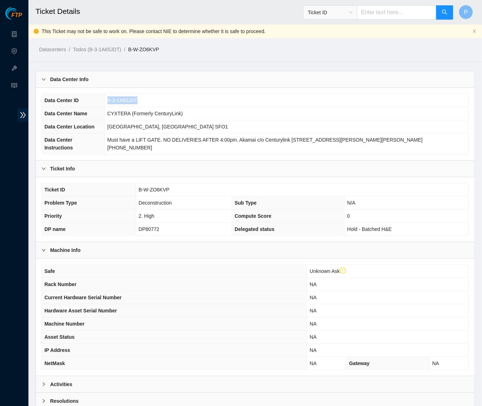
drag, startPoint x: 152, startPoint y: 96, endPoint x: 109, endPoint y: 99, distance: 43.1
click at [109, 99] on td "B-3-1A65JDT" at bounding box center [287, 100] width 364 height 13
copy span "B-3-1A65JDT"
click at [266, 47] on ol "Datacenters / Todos (B-3-1A65JDT) / B-W-ZO6KVP /" at bounding box center [204, 50] width 330 height 8
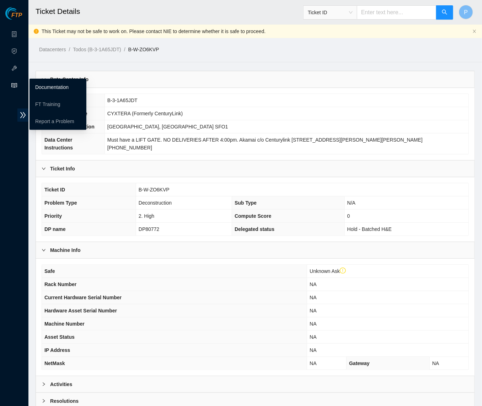
click at [43, 84] on link "Documentation" at bounding box center [51, 87] width 33 height 6
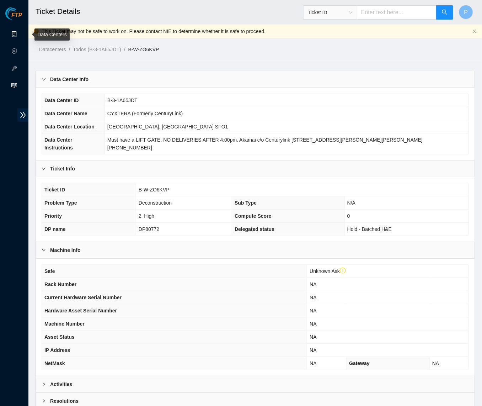
click at [21, 33] on link "Data Centers" at bounding box center [35, 35] width 29 height 6
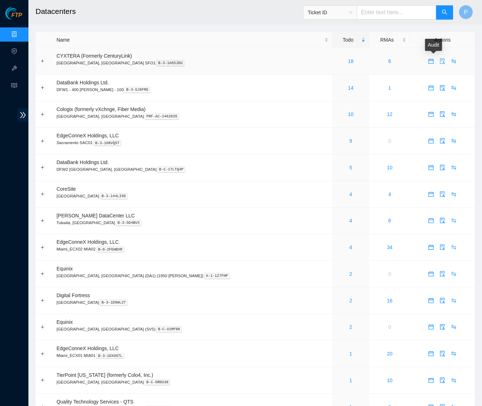
click at [440, 58] on icon "audit" at bounding box center [443, 61] width 6 height 6
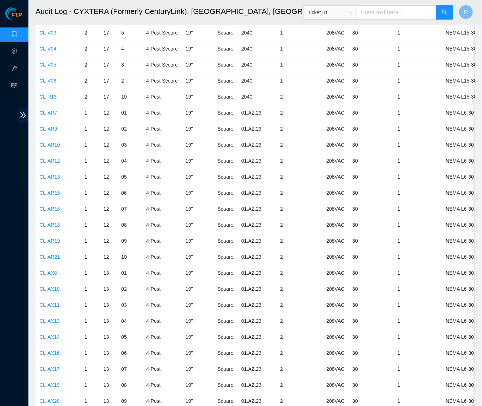
scroll to position [2763, 0]
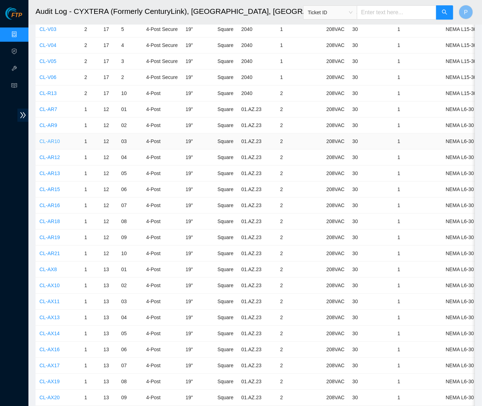
click at [48, 138] on link "CL-AR10" at bounding box center [49, 141] width 21 height 6
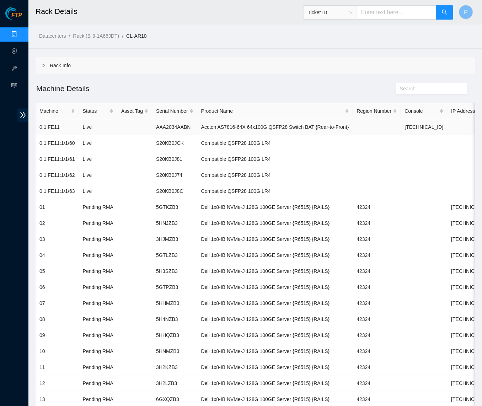
click at [314, 74] on div "Rack Info Machine Details Machine Status Asset Tag Serial Number Product Name R…" at bounding box center [256, 288] width 440 height 462
click at [193, 91] on h2 "Machine Details" at bounding box center [201, 89] width 330 height 12
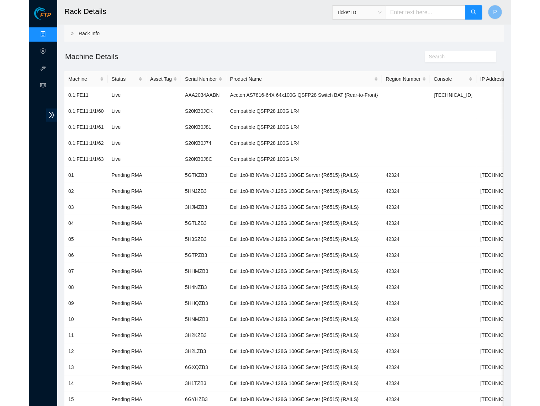
scroll to position [33, 0]
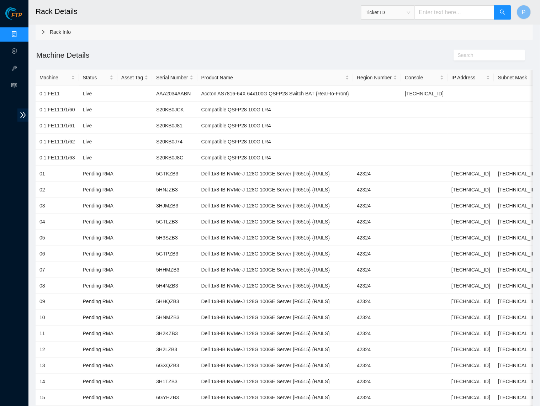
click at [115, 30] on div "Rack Info" at bounding box center [284, 32] width 497 height 16
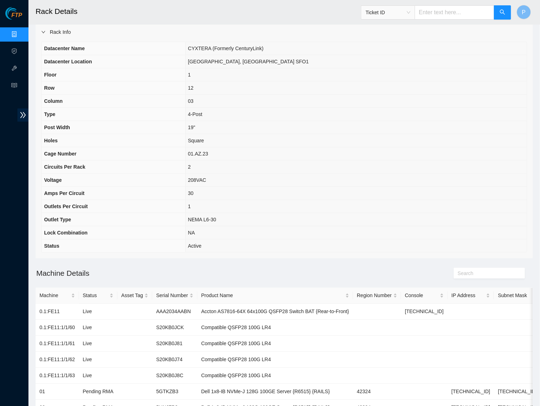
click at [115, 30] on div "Rack Info" at bounding box center [284, 32] width 497 height 16
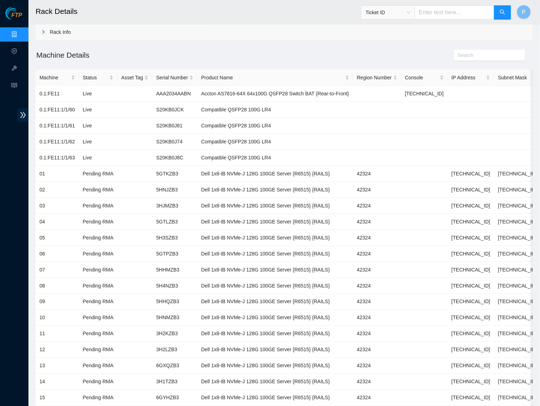
click at [115, 30] on div "Rack Info" at bounding box center [284, 32] width 497 height 16
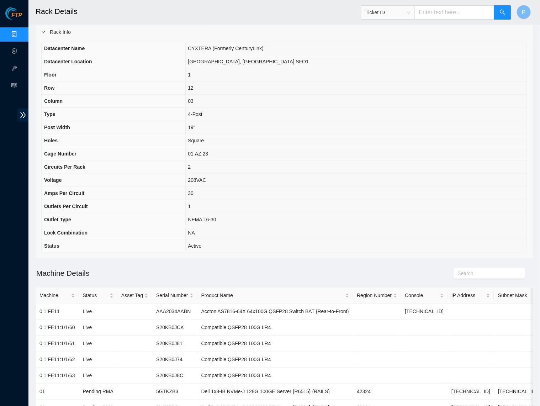
click at [132, 71] on th "Floor" at bounding box center [114, 74] width 144 height 13
click at [89, 34] on div "Rack Info" at bounding box center [284, 32] width 497 height 16
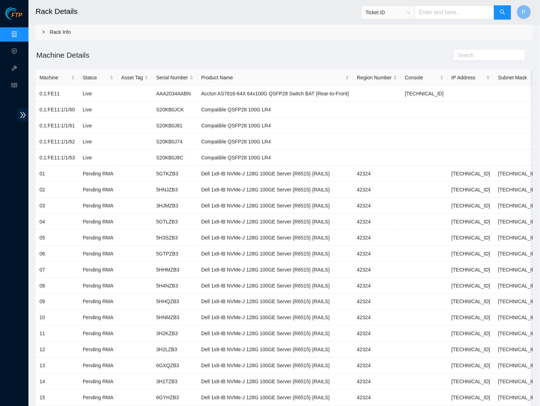
click at [89, 36] on div "Rack Info" at bounding box center [284, 32] width 497 height 16
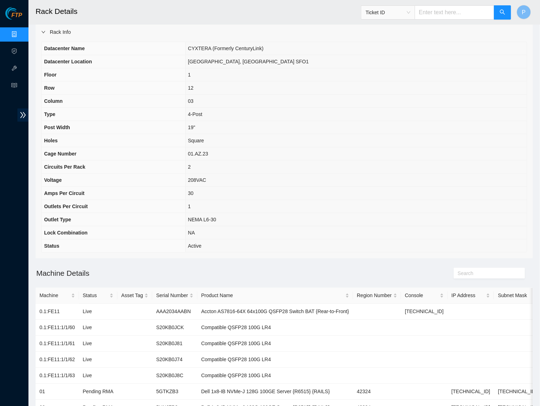
click at [136, 34] on div "Rack Info" at bounding box center [284, 32] width 497 height 16
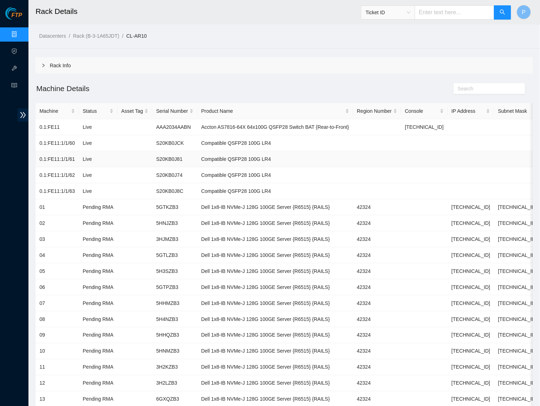
scroll to position [0, 0]
drag, startPoint x: 368, startPoint y: 128, endPoint x: 210, endPoint y: 125, distance: 158.0
click at [210, 125] on td "Accton AS7816-64X 64x100G QSFP28 Switch BAT {Rear-to-Front}" at bounding box center [275, 127] width 156 height 16
copy td "Accton AS7816-64X 64x100G QSFP28 Switch BAT {Rear-to-Front}"
drag, startPoint x: 288, startPoint y: 140, endPoint x: 208, endPoint y: 142, distance: 80.1
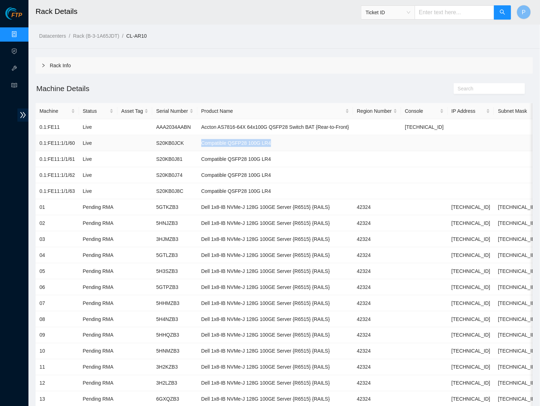
click at [208, 142] on td "Compatible QSFP28 100G LR4" at bounding box center [275, 143] width 156 height 16
copy td "Compatible QSFP28 100G LR4"
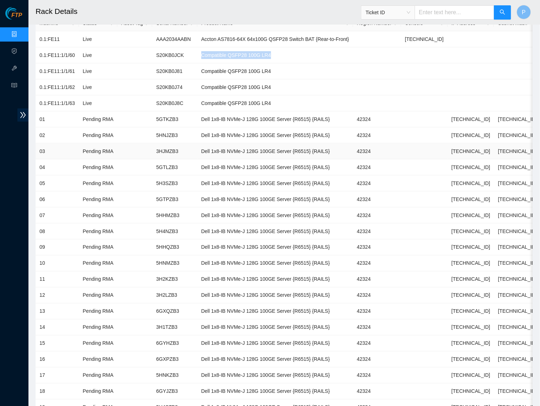
scroll to position [89, 0]
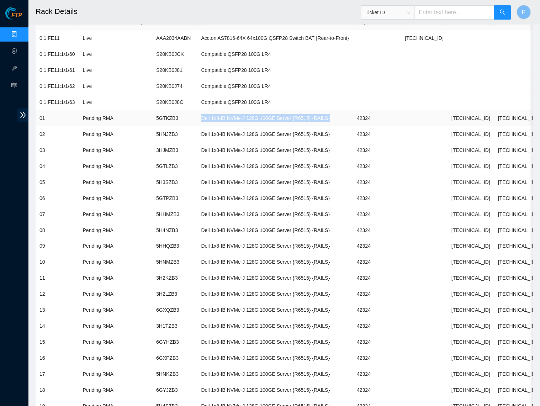
drag, startPoint x: 353, startPoint y: 116, endPoint x: 205, endPoint y: 112, distance: 148.0
click at [205, 112] on td "Dell 1x8-IB NVMe-J 128G 100GE Server {R6515} {RAILS}" at bounding box center [275, 118] width 156 height 16
copy td "Dell 1x8-IB NVMe-J 128G 100GE Server {R6515} {RAILS}"
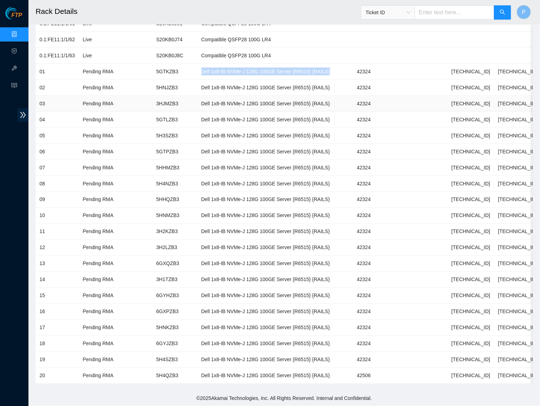
scroll to position [134, 0]
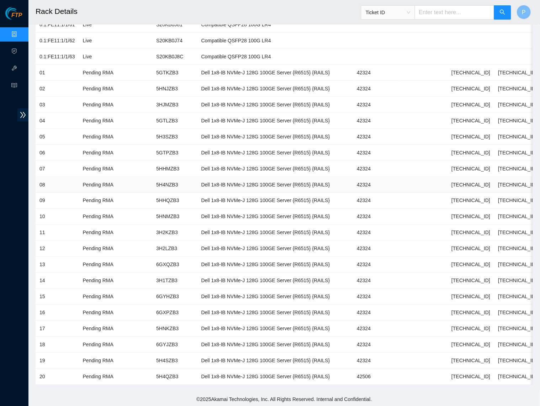
click at [175, 177] on td "5H4NZB3" at bounding box center [174, 185] width 45 height 16
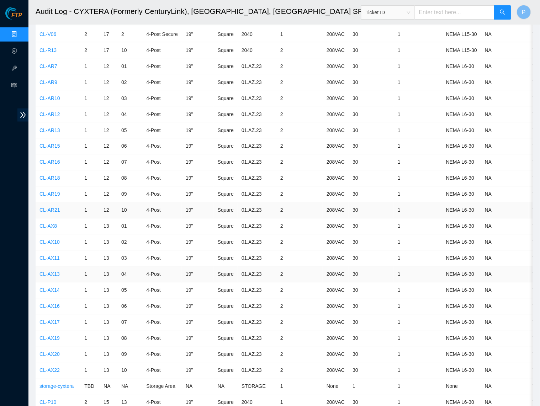
scroll to position [2807, 0]
click at [54, 111] on link "CL-AR12" at bounding box center [49, 114] width 21 height 6
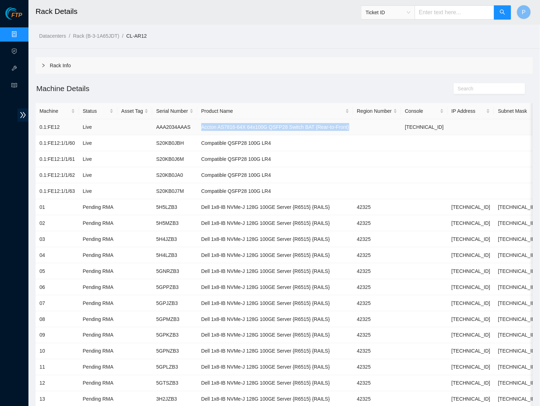
drag, startPoint x: 369, startPoint y: 126, endPoint x: 208, endPoint y: 125, distance: 160.8
click at [208, 125] on td "Accton AS7816-64X 64x100G QSFP28 Switch BAT {Rear-to-Front}" at bounding box center [275, 127] width 156 height 16
copy td "Accton AS7816-64X 64x100G QSFP28 Switch BAT {Rear-to-Front}"
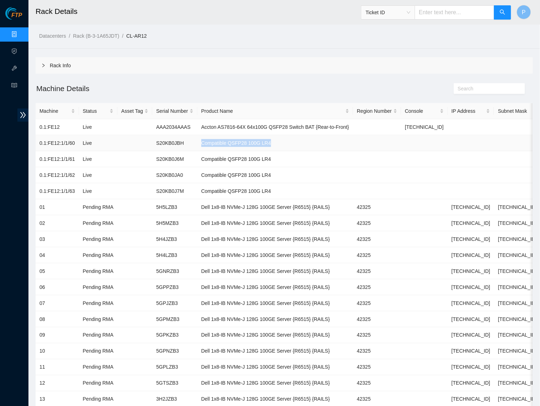
drag, startPoint x: 290, startPoint y: 143, endPoint x: 210, endPoint y: 142, distance: 79.7
click at [210, 142] on td "Compatible QSFP28 100G LR4" at bounding box center [275, 143] width 156 height 16
copy td "Compatible QSFP28 100G LR4"
click at [254, 167] on td "Compatible QSFP28 100G LR4" at bounding box center [275, 175] width 156 height 16
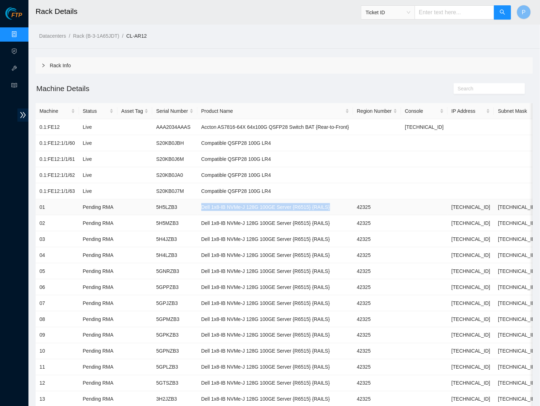
drag, startPoint x: 353, startPoint y: 204, endPoint x: 208, endPoint y: 201, distance: 144.5
click at [208, 201] on td "Dell 1x8-IB NVMe-J 128G 100GE Server {R6515} {RAILS}" at bounding box center [275, 207] width 156 height 16
copy td "Dell 1x8-IB NVMe-J 128G 100GE Server {R6515} {RAILS}"
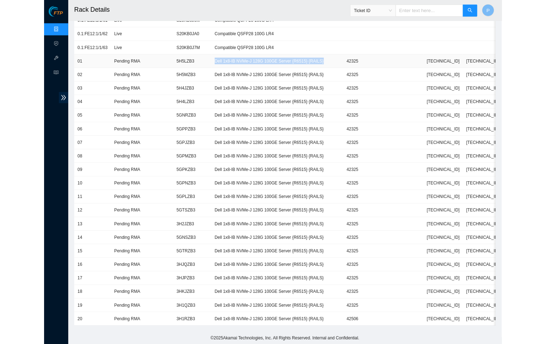
scroll to position [134, 0]
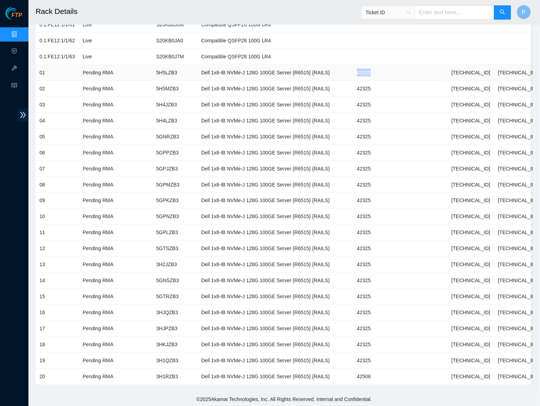
drag, startPoint x: 396, startPoint y: 68, endPoint x: 371, endPoint y: 70, distance: 25.3
click at [371, 70] on td "42325" at bounding box center [377, 73] width 48 height 16
copy td "42325"
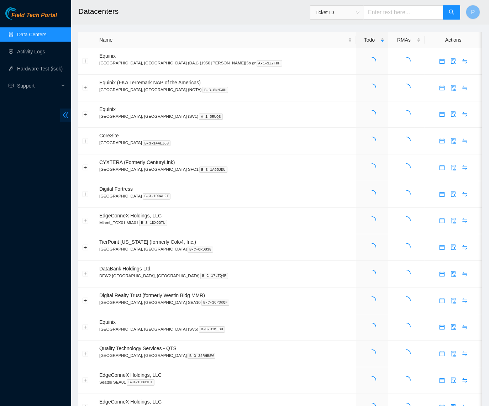
click at [65, 113] on icon "double-left" at bounding box center [66, 115] width 6 height 6
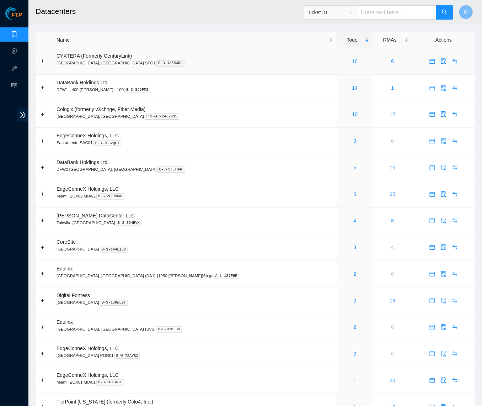
click at [353, 59] on link "18" at bounding box center [356, 61] width 6 height 6
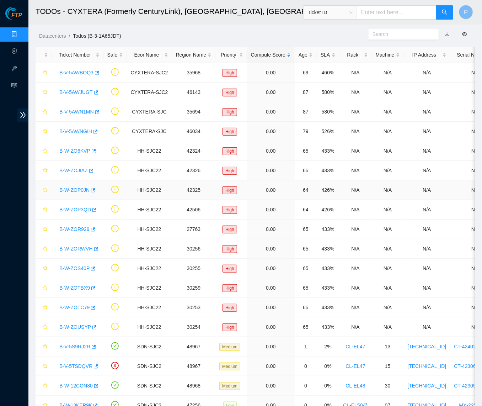
click at [72, 187] on link "B-W-ZOP0JN" at bounding box center [74, 190] width 30 height 6
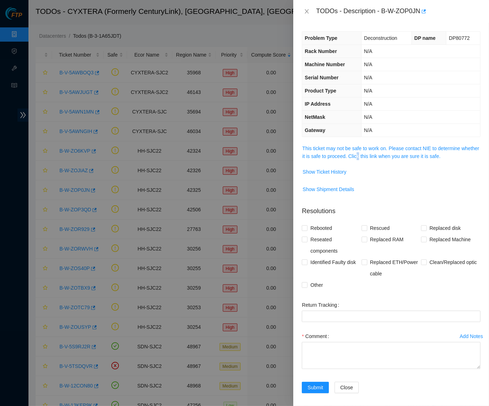
click at [382, 149] on span "This ticket may not be safe to work on. Please contact NIE to determine whether…" at bounding box center [391, 152] width 178 height 16
click at [385, 152] on link "This ticket may not be safe to work on. Please contact NIE to determine whether…" at bounding box center [390, 153] width 177 height 14
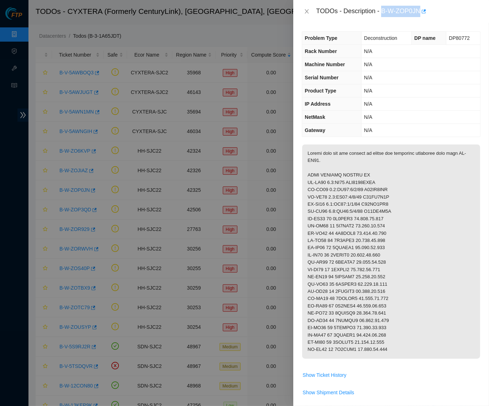
drag, startPoint x: 385, startPoint y: 9, endPoint x: 423, endPoint y: 8, distance: 38.8
click at [423, 8] on div "TODOs - Description - B-W-ZOP0JN" at bounding box center [398, 11] width 164 height 11
copy div "B-W-ZOP0JN"
drag, startPoint x: 307, startPoint y: 157, endPoint x: 327, endPoint y: 157, distance: 19.2
click at [327, 157] on p at bounding box center [391, 251] width 178 height 214
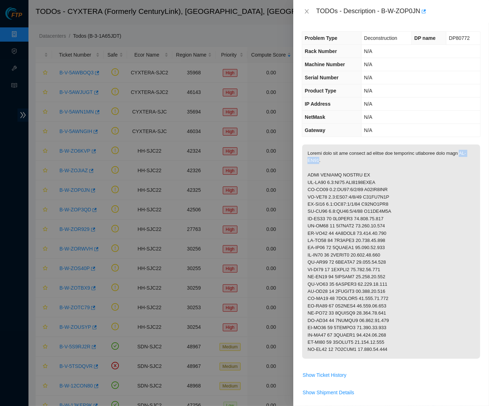
copy p "CL-AR12"
click at [370, 194] on p at bounding box center [391, 251] width 178 height 214
drag, startPoint x: 331, startPoint y: 178, endPoint x: 348, endPoint y: 179, distance: 16.7
click at [348, 179] on p at bounding box center [391, 251] width 178 height 214
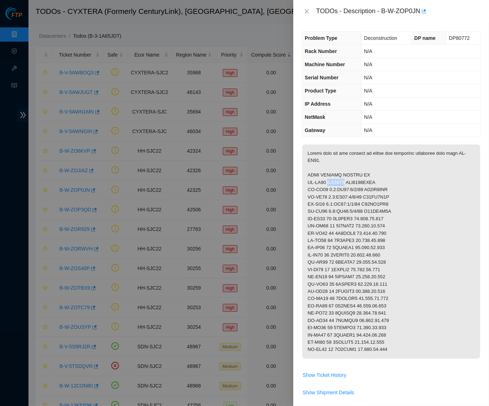
copy p "0.1:FE12"
drag, startPoint x: 351, startPoint y: 180, endPoint x: 383, endPoint y: 180, distance: 31.7
click at [383, 180] on p at bounding box center [391, 251] width 178 height 214
copy p "AAA2034AAAS"
click at [345, 181] on p at bounding box center [391, 251] width 178 height 214
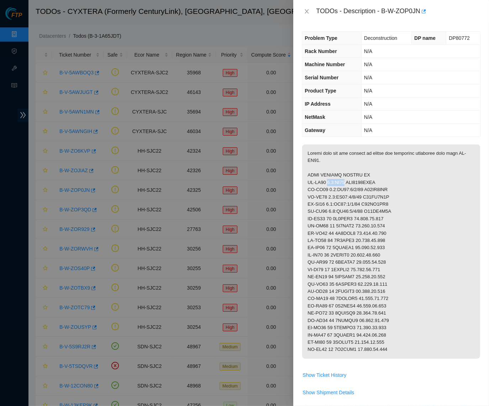
drag, startPoint x: 329, startPoint y: 179, endPoint x: 348, endPoint y: 179, distance: 19.2
click at [348, 179] on p at bounding box center [391, 251] width 178 height 214
copy p "0.1:FE12"
drag, startPoint x: 329, startPoint y: 186, endPoint x: 363, endPoint y: 186, distance: 34.2
click at [363, 186] on p at bounding box center [391, 251] width 178 height 214
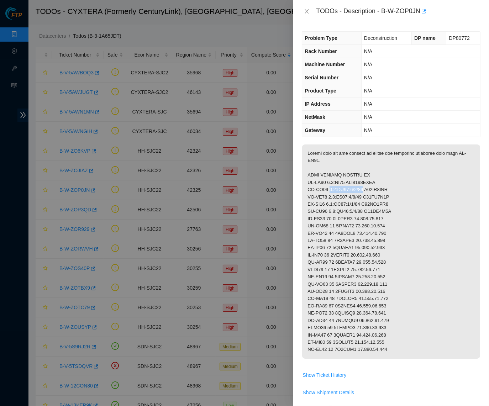
copy p "0.1:FE12:1/1/60"
drag, startPoint x: 366, startPoint y: 186, endPoint x: 392, endPoint y: 186, distance: 25.6
click at [392, 186] on p at bounding box center [391, 251] width 178 height 214
copy p "S20KB0JBH"
drag, startPoint x: 366, startPoint y: 193, endPoint x: 400, endPoint y: 194, distance: 33.8
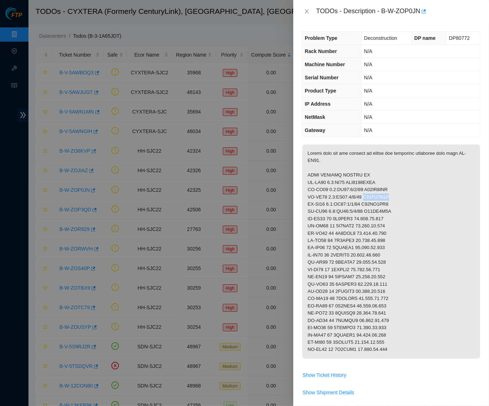
click at [400, 194] on p at bounding box center [391, 251] width 178 height 214
copy p "S20KB0J6M"
drag, startPoint x: 366, startPoint y: 200, endPoint x: 398, endPoint y: 200, distance: 32.0
click at [398, 200] on p at bounding box center [391, 251] width 178 height 214
copy p "S20KB0JA0"
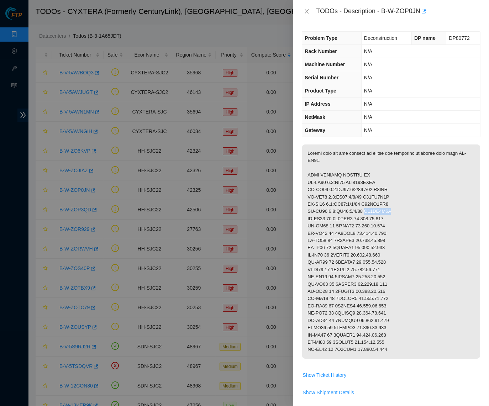
drag, startPoint x: 366, startPoint y: 207, endPoint x: 400, endPoint y: 207, distance: 34.2
click at [400, 207] on p at bounding box center [391, 251] width 178 height 214
drag, startPoint x: 335, startPoint y: 215, endPoint x: 357, endPoint y: 215, distance: 21.3
click at [357, 215] on p at bounding box center [391, 251] width 178 height 214
drag, startPoint x: 358, startPoint y: 215, endPoint x: 401, endPoint y: 215, distance: 43.0
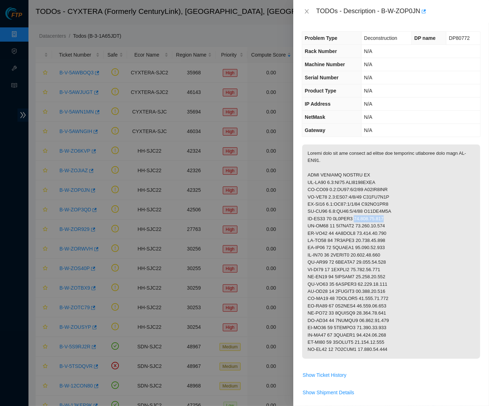
click at [401, 215] on p at bounding box center [391, 251] width 178 height 214
click at [400, 215] on p at bounding box center [391, 251] width 178 height 214
click at [394, 188] on p at bounding box center [391, 251] width 178 height 214
click at [308, 11] on icon "close" at bounding box center [307, 12] width 6 height 6
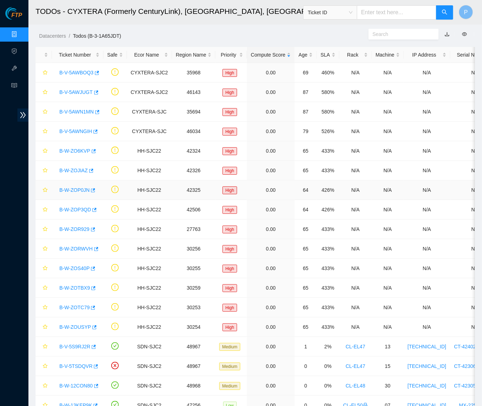
click at [75, 191] on link "B-W-ZOP0JN" at bounding box center [74, 190] width 30 height 6
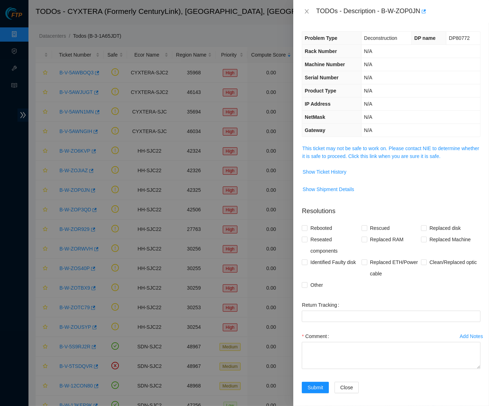
click at [340, 160] on td "This ticket may not be safe to work on. Please contact NIE to determine whether…" at bounding box center [391, 155] width 179 height 22
click at [347, 146] on link "This ticket may not be safe to work on. Please contact NIE to determine whether…" at bounding box center [390, 153] width 177 height 14
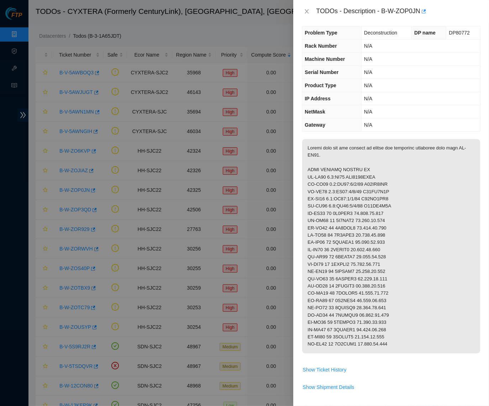
scroll to position [20, 0]
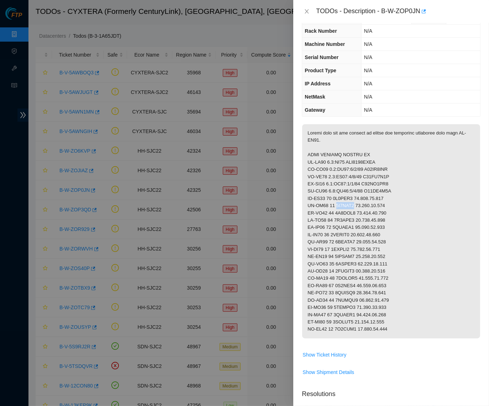
drag, startPoint x: 337, startPoint y: 200, endPoint x: 358, endPoint y: 200, distance: 21.3
click at [358, 200] on p at bounding box center [391, 231] width 178 height 214
drag, startPoint x: 336, startPoint y: 208, endPoint x: 356, endPoint y: 208, distance: 20.3
click at [356, 208] on p at bounding box center [391, 231] width 178 height 214
drag, startPoint x: 336, startPoint y: 214, endPoint x: 355, endPoint y: 214, distance: 19.2
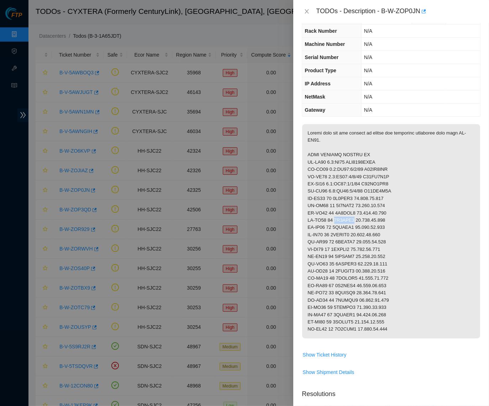
click at [355, 214] on p at bounding box center [391, 231] width 178 height 214
drag, startPoint x: 336, startPoint y: 222, endPoint x: 356, endPoint y: 222, distance: 20.3
click at [356, 222] on p at bounding box center [391, 231] width 178 height 214
drag, startPoint x: 336, startPoint y: 228, endPoint x: 357, endPoint y: 228, distance: 21.0
click at [357, 228] on p at bounding box center [391, 231] width 178 height 214
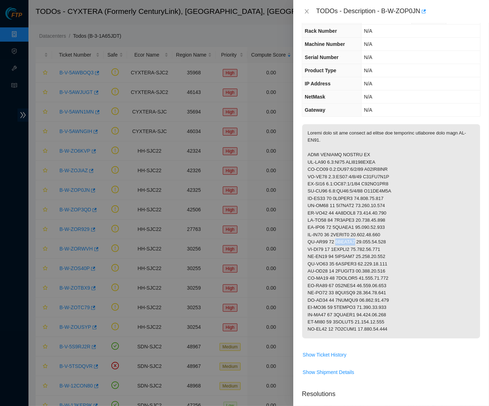
drag, startPoint x: 336, startPoint y: 237, endPoint x: 355, endPoint y: 236, distance: 18.9
click at [355, 236] on p at bounding box center [391, 231] width 178 height 214
drag, startPoint x: 336, startPoint y: 245, endPoint x: 357, endPoint y: 245, distance: 21.0
click at [357, 245] on p at bounding box center [391, 231] width 178 height 214
drag, startPoint x: 335, startPoint y: 251, endPoint x: 356, endPoint y: 251, distance: 20.6
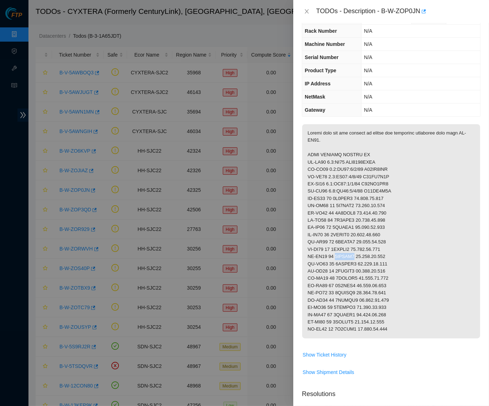
click at [356, 251] on p at bounding box center [391, 231] width 178 height 214
drag, startPoint x: 336, startPoint y: 259, endPoint x: 357, endPoint y: 259, distance: 21.0
click at [357, 259] on p at bounding box center [391, 231] width 178 height 214
drag, startPoint x: 336, startPoint y: 266, endPoint x: 356, endPoint y: 266, distance: 20.3
click at [356, 266] on p at bounding box center [391, 231] width 178 height 214
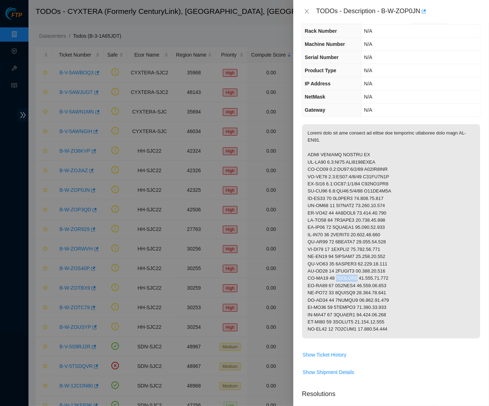
drag, startPoint x: 336, startPoint y: 272, endPoint x: 356, endPoint y: 273, distance: 20.3
click at [356, 273] on p at bounding box center [391, 231] width 178 height 214
drag, startPoint x: 336, startPoint y: 280, endPoint x: 355, endPoint y: 280, distance: 19.2
click at [355, 280] on p at bounding box center [391, 231] width 178 height 214
drag, startPoint x: 336, startPoint y: 287, endPoint x: 358, endPoint y: 287, distance: 21.7
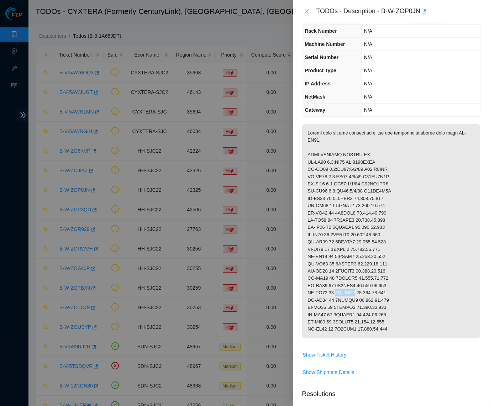
click at [358, 287] on p at bounding box center [391, 231] width 178 height 214
drag, startPoint x: 336, startPoint y: 294, endPoint x: 358, endPoint y: 292, distance: 21.8
click at [358, 292] on p at bounding box center [391, 231] width 178 height 214
drag, startPoint x: 336, startPoint y: 302, endPoint x: 356, endPoint y: 301, distance: 20.3
click at [356, 301] on p at bounding box center [391, 231] width 178 height 214
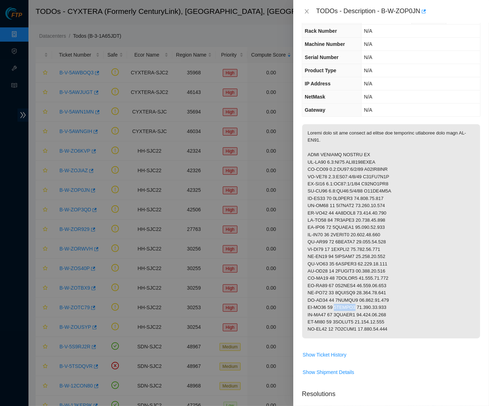
click at [336, 308] on p at bounding box center [391, 231] width 178 height 214
drag, startPoint x: 336, startPoint y: 308, endPoint x: 353, endPoint y: 308, distance: 16.7
click at [353, 308] on p at bounding box center [391, 231] width 178 height 214
drag, startPoint x: 337, startPoint y: 315, endPoint x: 356, endPoint y: 315, distance: 19.2
click at [356, 315] on p at bounding box center [391, 231] width 178 height 214
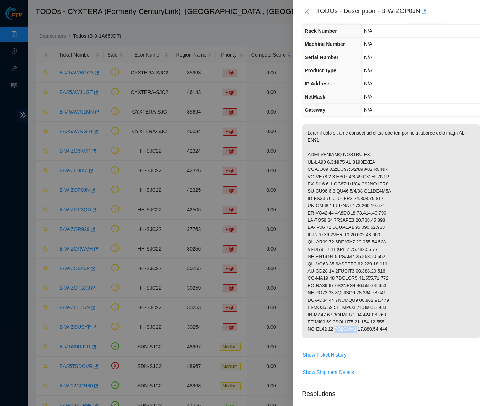
drag, startPoint x: 337, startPoint y: 322, endPoint x: 358, endPoint y: 323, distance: 20.3
click at [358, 323] on p at bounding box center [391, 231] width 178 height 214
click at [361, 236] on p at bounding box center [391, 231] width 178 height 214
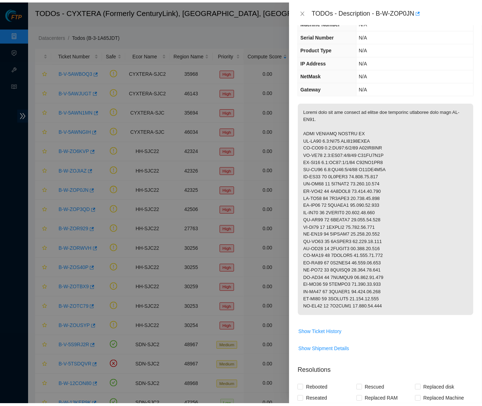
scroll to position [46, 0]
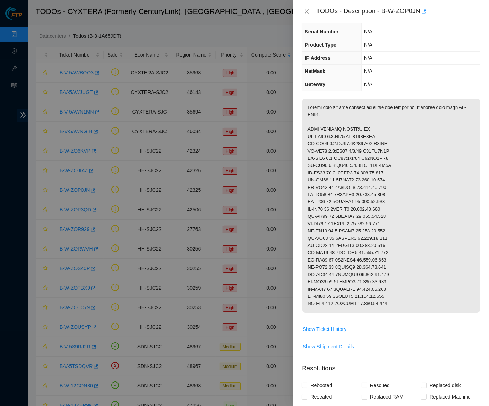
click at [398, 148] on p at bounding box center [391, 206] width 178 height 214
click at [312, 15] on div "TODOs - Description - B-W-ZOP0JN" at bounding box center [391, 11] width 179 height 11
click at [305, 11] on icon "close" at bounding box center [307, 12] width 6 height 6
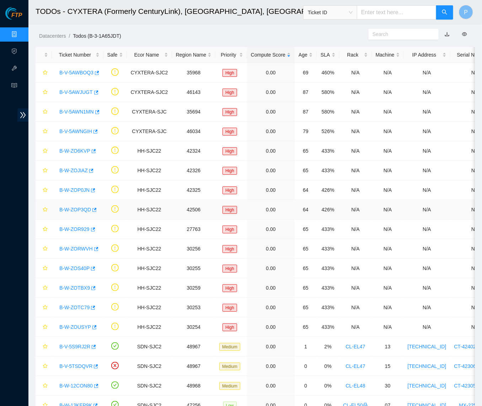
click at [77, 205] on div "B-W-ZOP3QD" at bounding box center [78, 209] width 44 height 11
click at [74, 207] on link "B-W-ZOP3QD" at bounding box center [75, 210] width 32 height 6
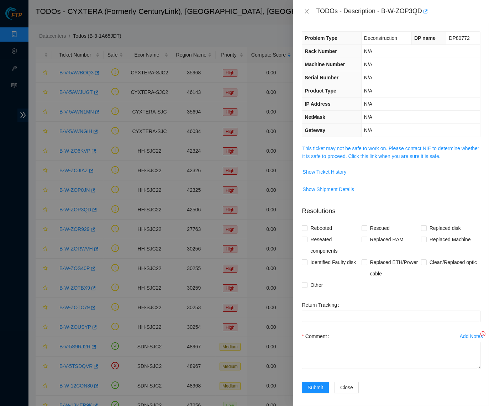
click at [359, 139] on div "Problem Type Deconstruction DP name DP80772 Rack Number N/A Machine Number N/A …" at bounding box center [391, 214] width 196 height 383
click at [358, 146] on link "This ticket may not be safe to work on. Please contact NIE to determine whether…" at bounding box center [390, 153] width 177 height 14
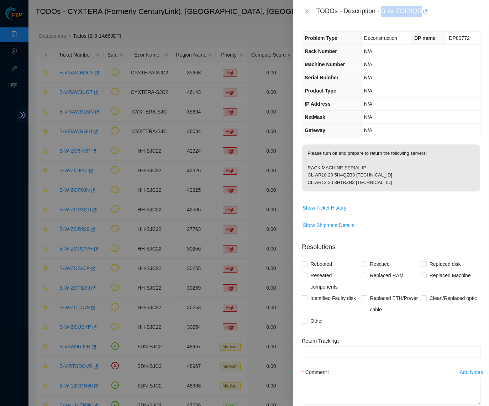
drag, startPoint x: 385, startPoint y: 10, endPoint x: 425, endPoint y: 10, distance: 40.6
click at [425, 10] on div "TODOs - Description - B-W-ZOP3QD" at bounding box center [398, 11] width 164 height 11
click at [308, 172] on p "Please turn off and prepare to return the following servers: RACK MACHINE SERIA…" at bounding box center [391, 167] width 178 height 47
drag, startPoint x: 307, startPoint y: 171, endPoint x: 327, endPoint y: 170, distance: 20.0
click at [327, 170] on p "Please turn off and prepare to return the following servers: RACK MACHINE SERIA…" at bounding box center [391, 167] width 178 height 47
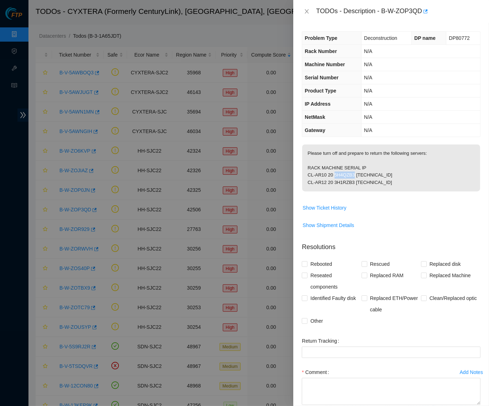
drag, startPoint x: 337, startPoint y: 172, endPoint x: 358, endPoint y: 170, distance: 21.0
click at [358, 170] on p "Please turn off and prepare to return the following servers: RACK MACHINE SERIA…" at bounding box center [391, 167] width 178 height 47
drag, startPoint x: 335, startPoint y: 178, endPoint x: 356, endPoint y: 179, distance: 21.0
click at [356, 179] on p "Please turn off and prepare to return the following servers: RACK MACHINE SERIA…" at bounding box center [391, 167] width 178 height 47
click at [308, 177] on p "Please turn off and prepare to return the following servers: RACK MACHINE SERIA…" at bounding box center [391, 167] width 178 height 47
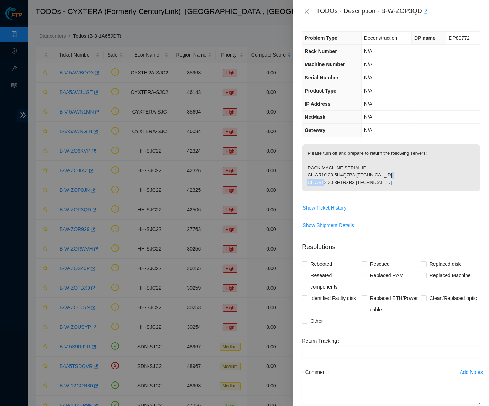
drag, startPoint x: 307, startPoint y: 177, endPoint x: 321, endPoint y: 177, distance: 13.5
click at [321, 177] on p "Please turn off and prepare to return the following servers: RACK MACHINE SERIA…" at bounding box center [391, 167] width 178 height 47
drag, startPoint x: 359, startPoint y: 170, endPoint x: 399, endPoint y: 170, distance: 39.5
click at [399, 170] on p "Please turn off and prepare to return the following servers: RACK MACHINE SERIA…" at bounding box center [391, 167] width 178 height 47
drag, startPoint x: 359, startPoint y: 179, endPoint x: 398, endPoint y: 179, distance: 38.4
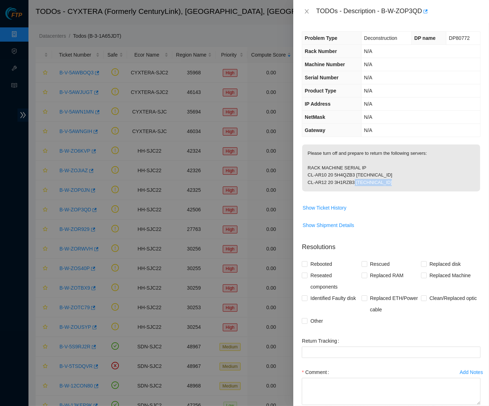
click at [398, 179] on p "Please turn off and prepare to return the following servers: RACK MACHINE SERIA…" at bounding box center [391, 167] width 178 height 47
click at [400, 138] on div "Problem Type Deconstruction DP name DP80772 Rack Number N/A Machine Number N/A …" at bounding box center [391, 214] width 196 height 383
click at [312, 15] on div "TODOs - Description - B-W-ZOP3QD" at bounding box center [391, 11] width 179 height 11
click at [307, 11] on icon "close" at bounding box center [307, 11] width 4 height 4
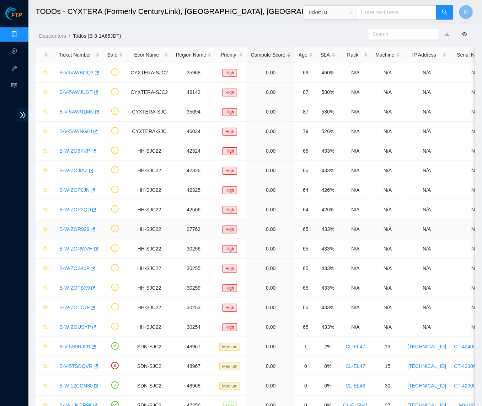
click at [75, 229] on link "B-W-ZOR929" at bounding box center [74, 229] width 30 height 6
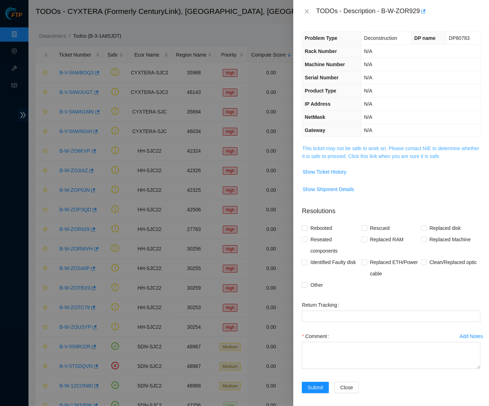
click at [391, 155] on link "This ticket may not be safe to work on. Please contact NIE to determine whether…" at bounding box center [390, 153] width 177 height 14
